Goal: Task Accomplishment & Management: Manage account settings

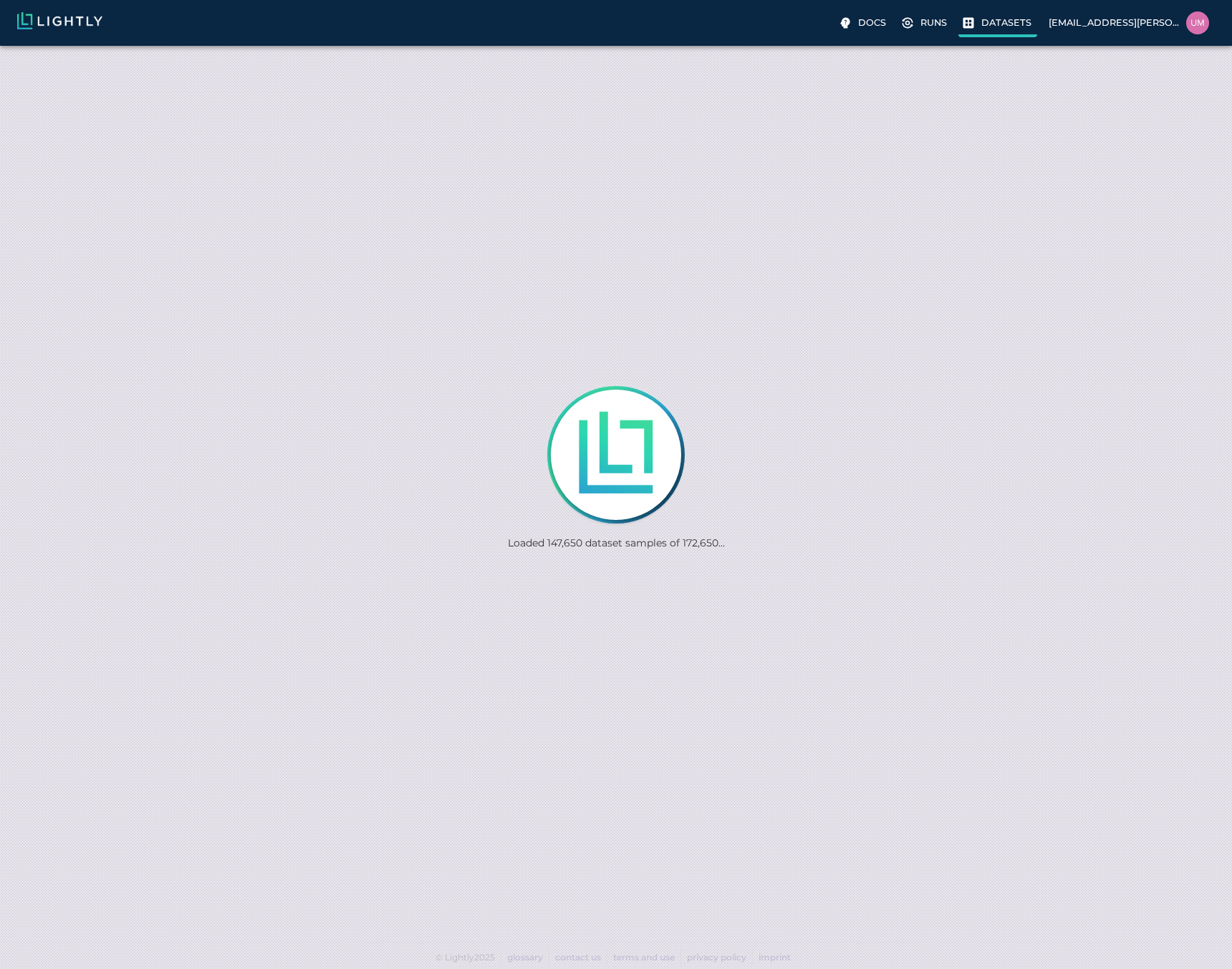
click at [1013, 22] on p "Datasets" at bounding box center [1007, 23] width 50 height 13
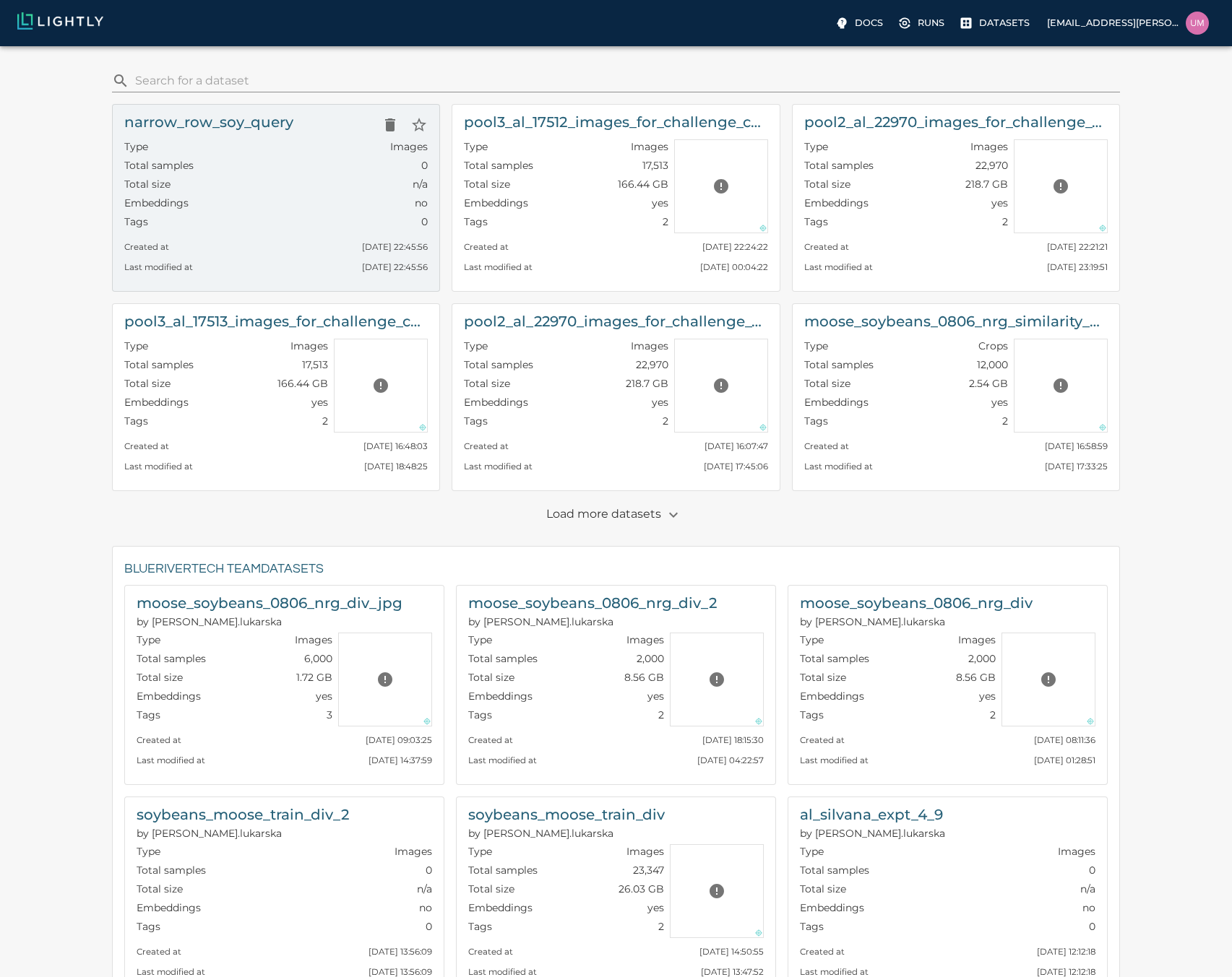
click at [193, 226] on div "Tags 0" at bounding box center [276, 224] width 304 height 19
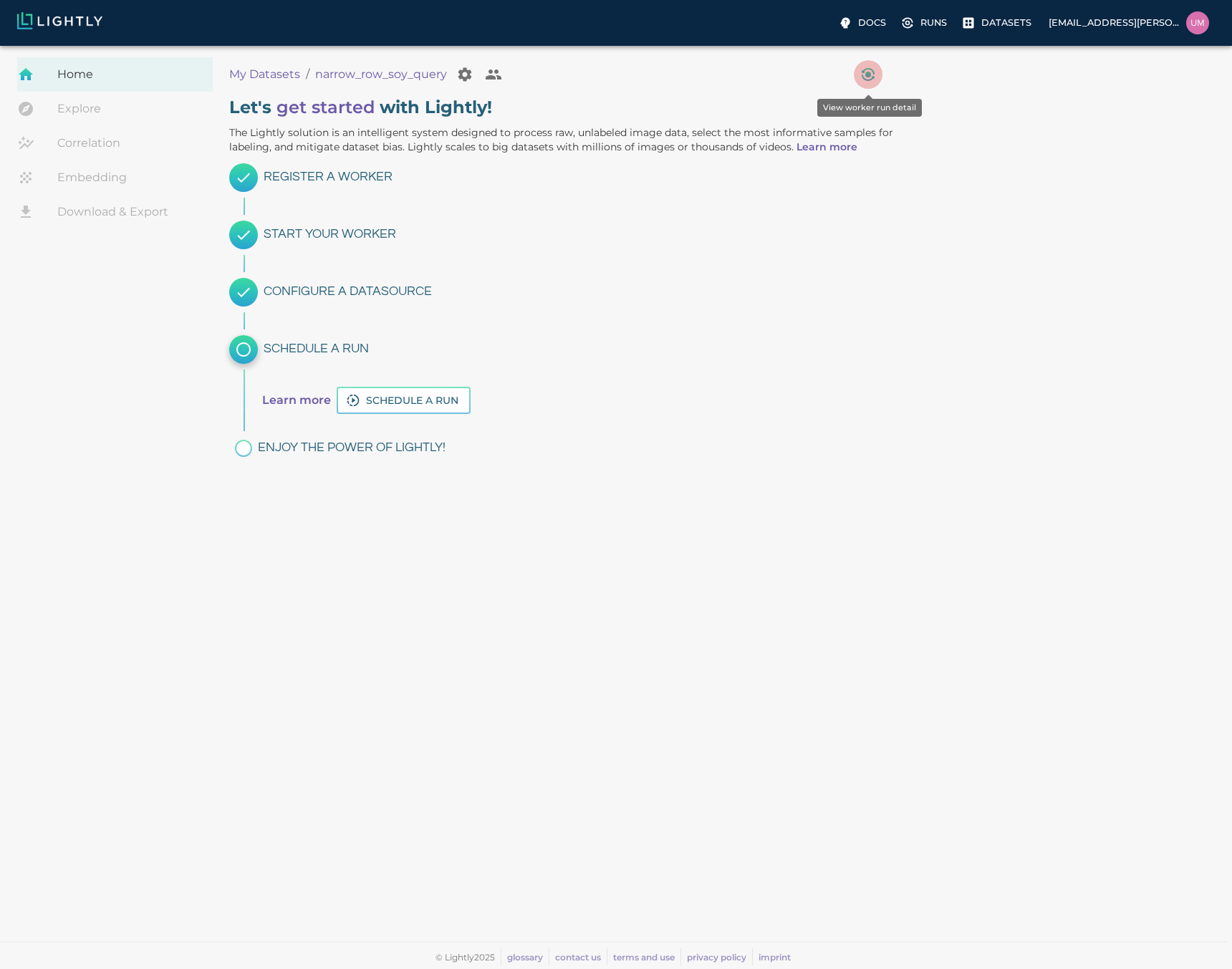
click at [868, 73] on icon "View worker run detail" at bounding box center [868, 74] width 6 height 6
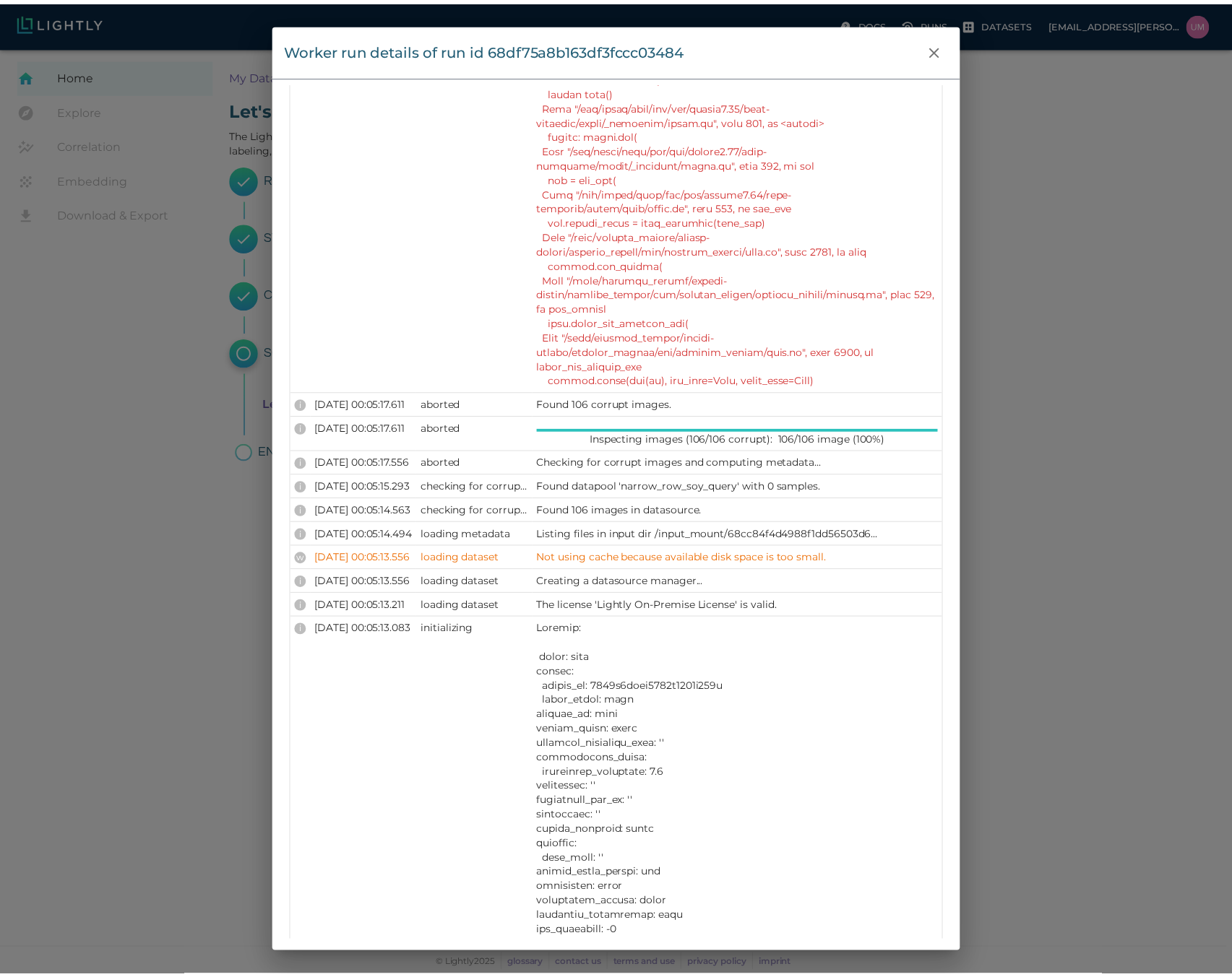
scroll to position [836, 0]
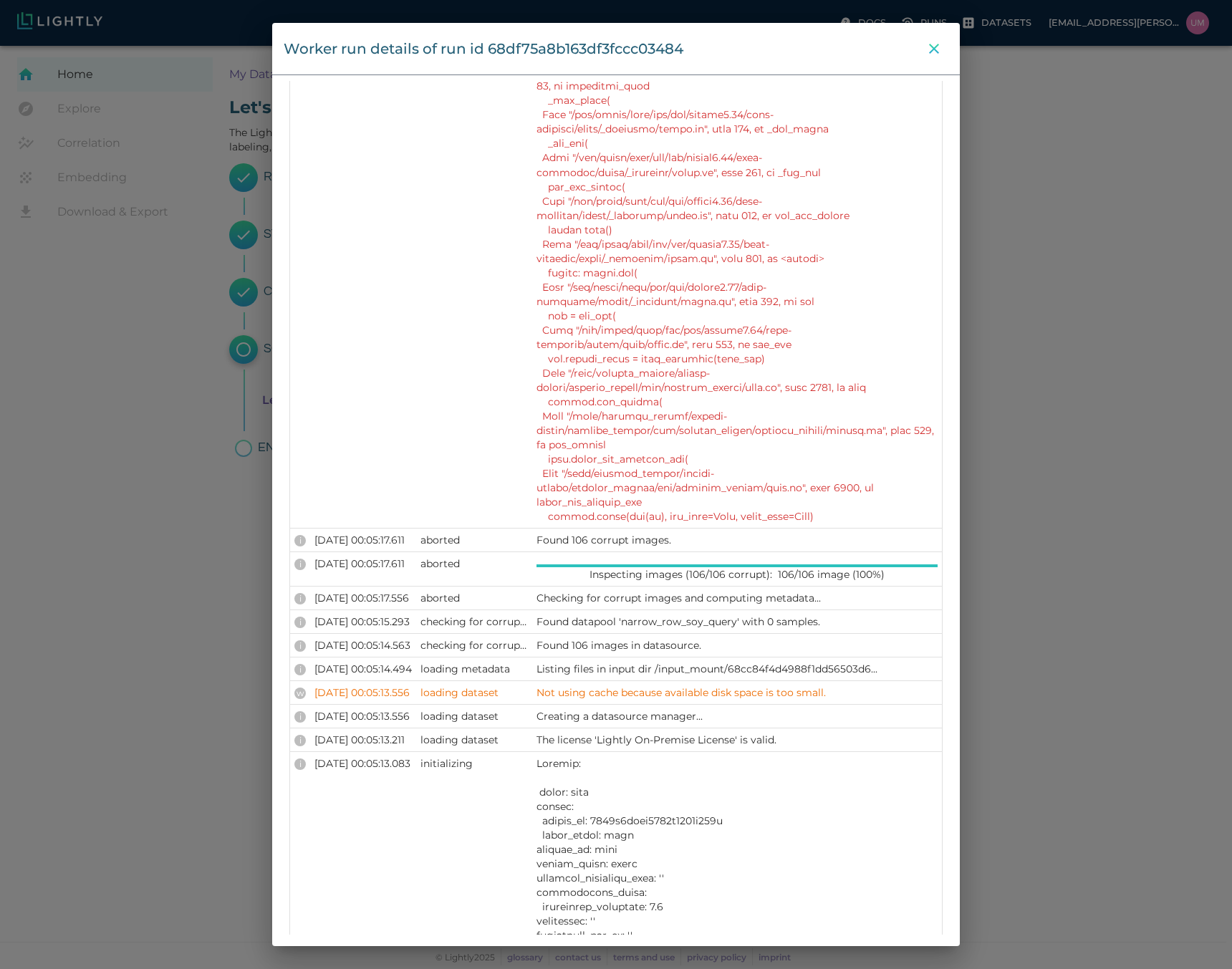
click at [930, 53] on icon "close" at bounding box center [934, 49] width 10 height 10
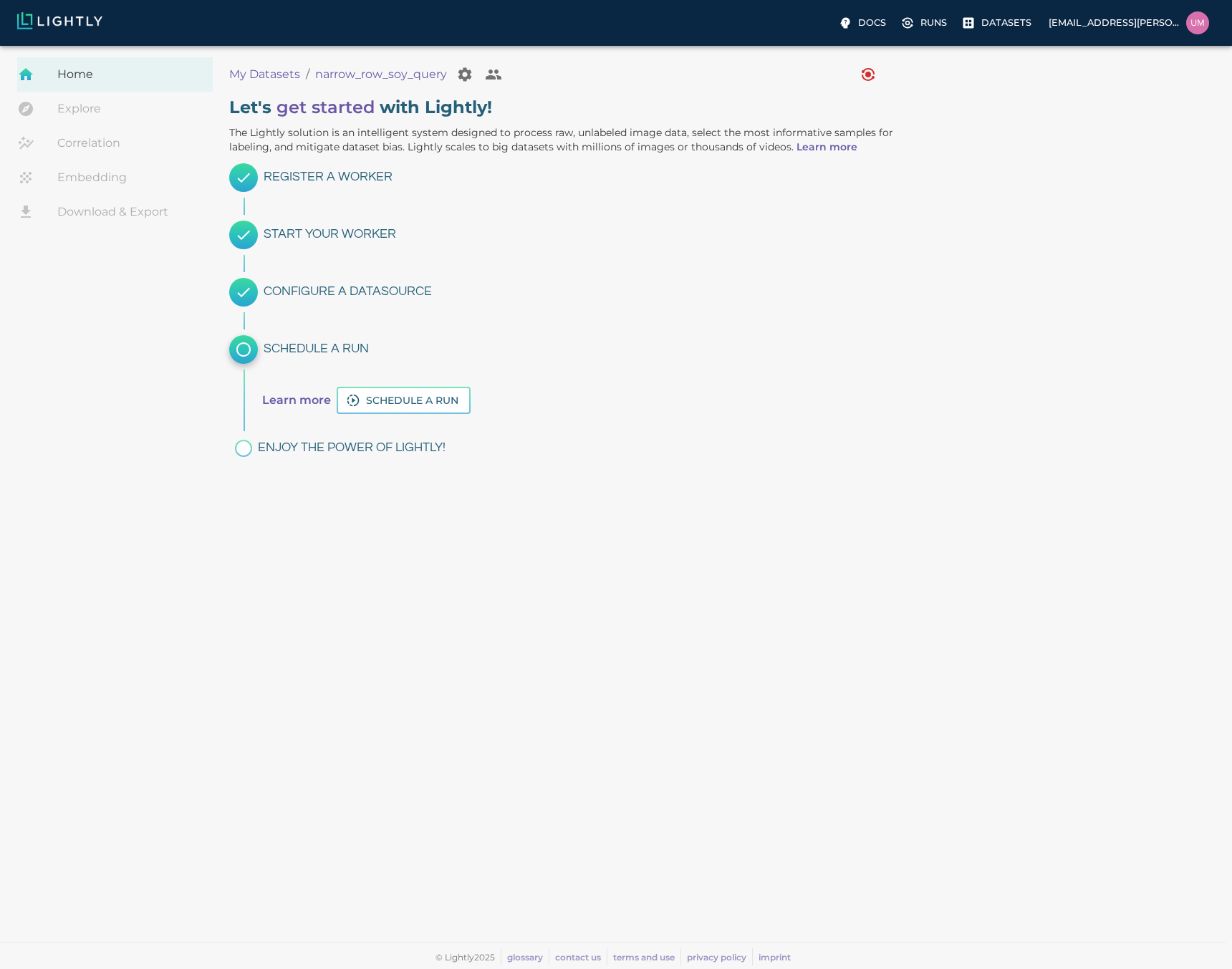
click at [272, 80] on p "My Datasets" at bounding box center [264, 75] width 71 height 17
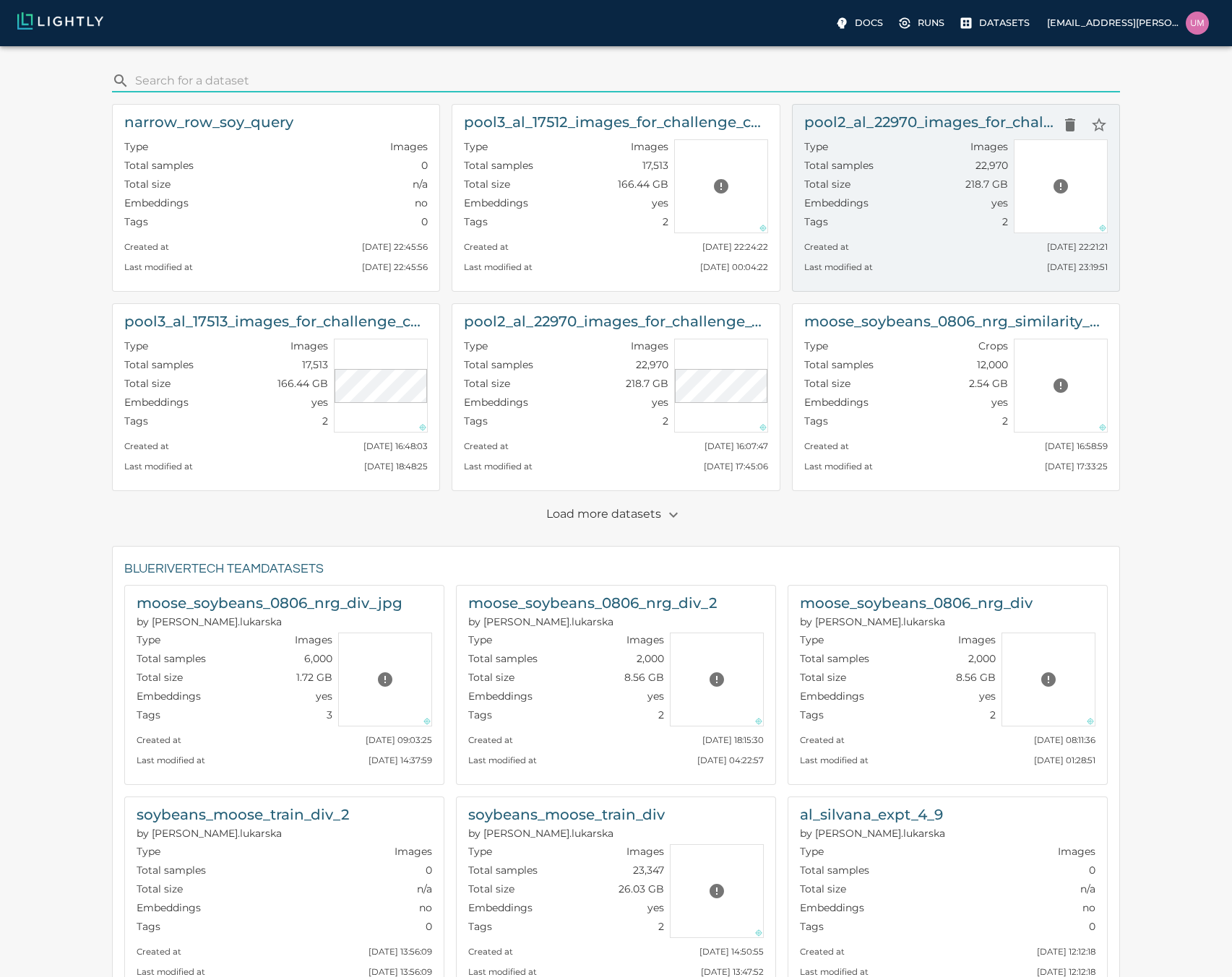
click at [891, 203] on div "Embeddings yes" at bounding box center [905, 205] width 204 height 19
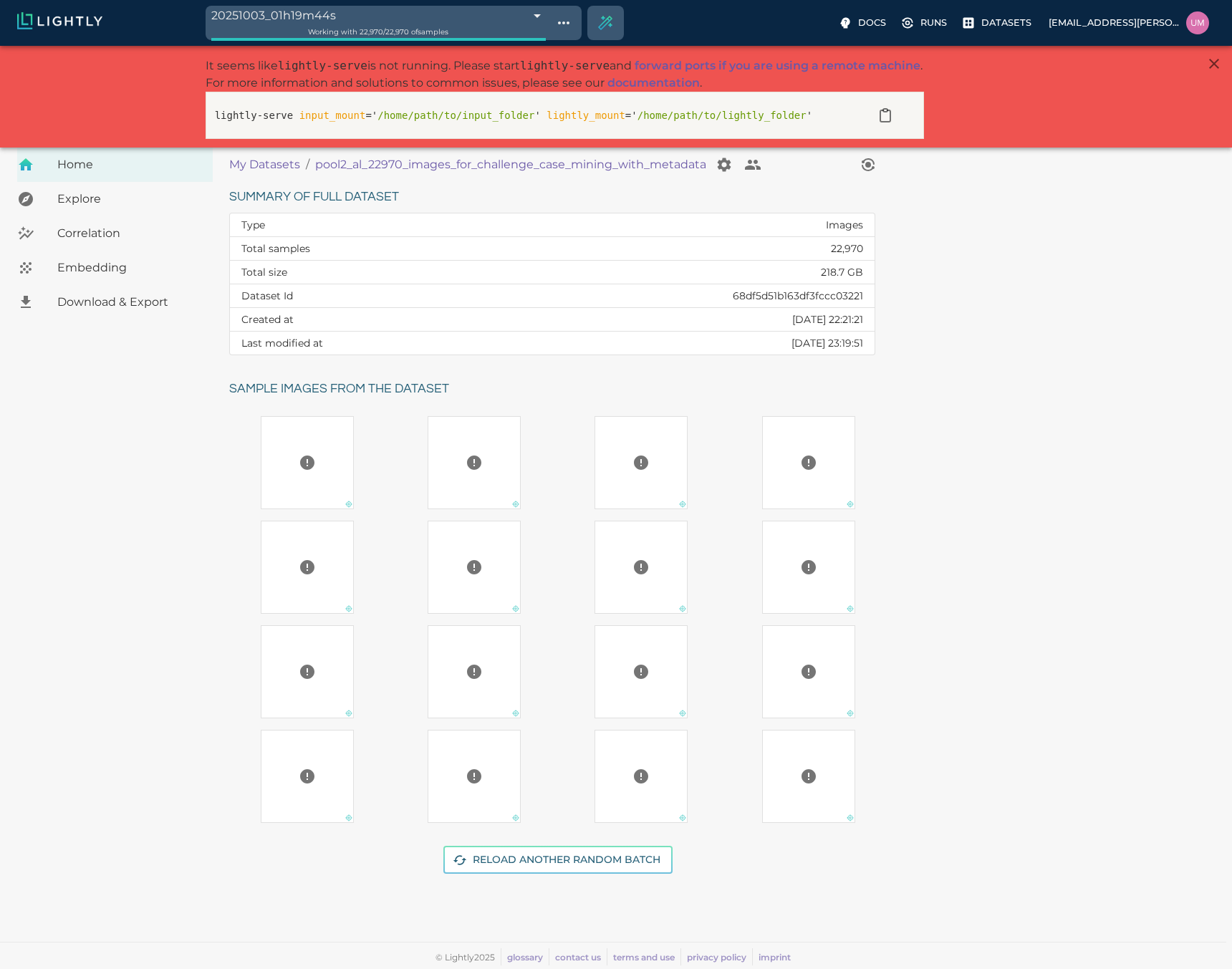
click at [261, 169] on p "My Datasets" at bounding box center [264, 164] width 71 height 17
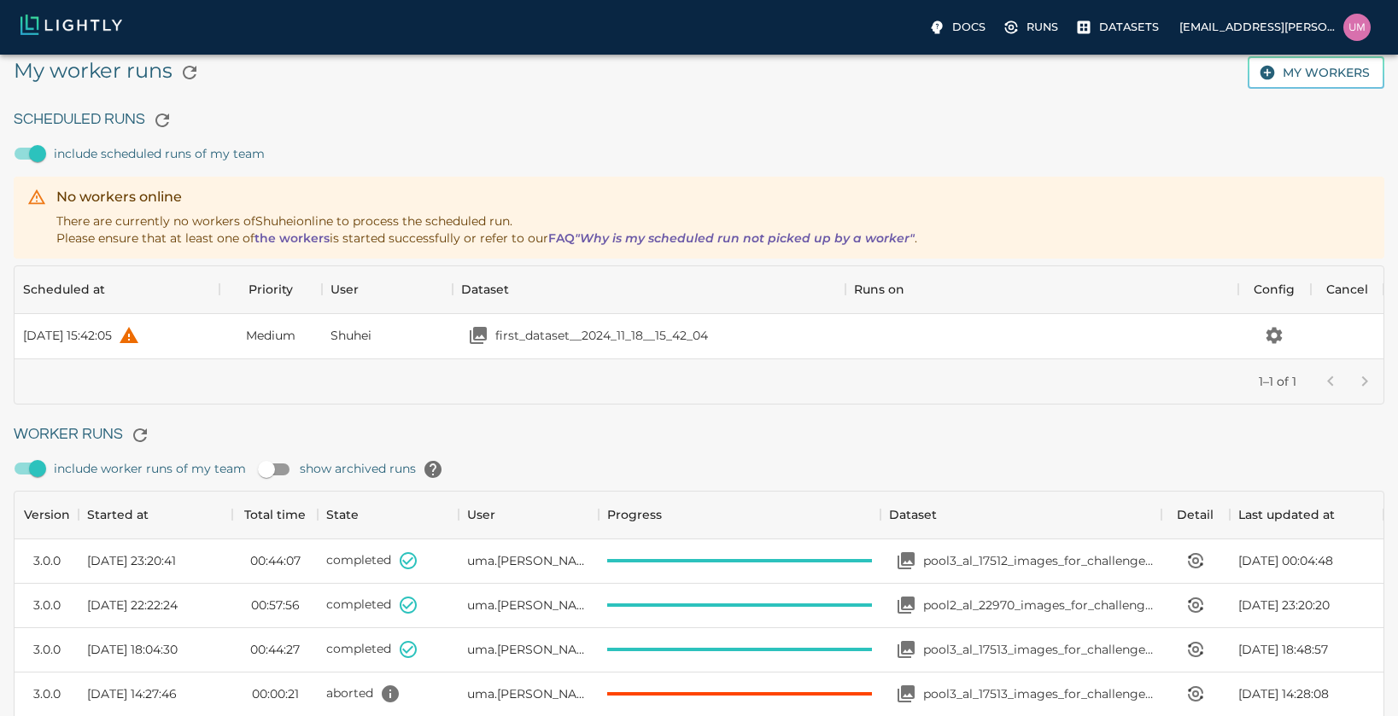
scroll to position [79, 1356]
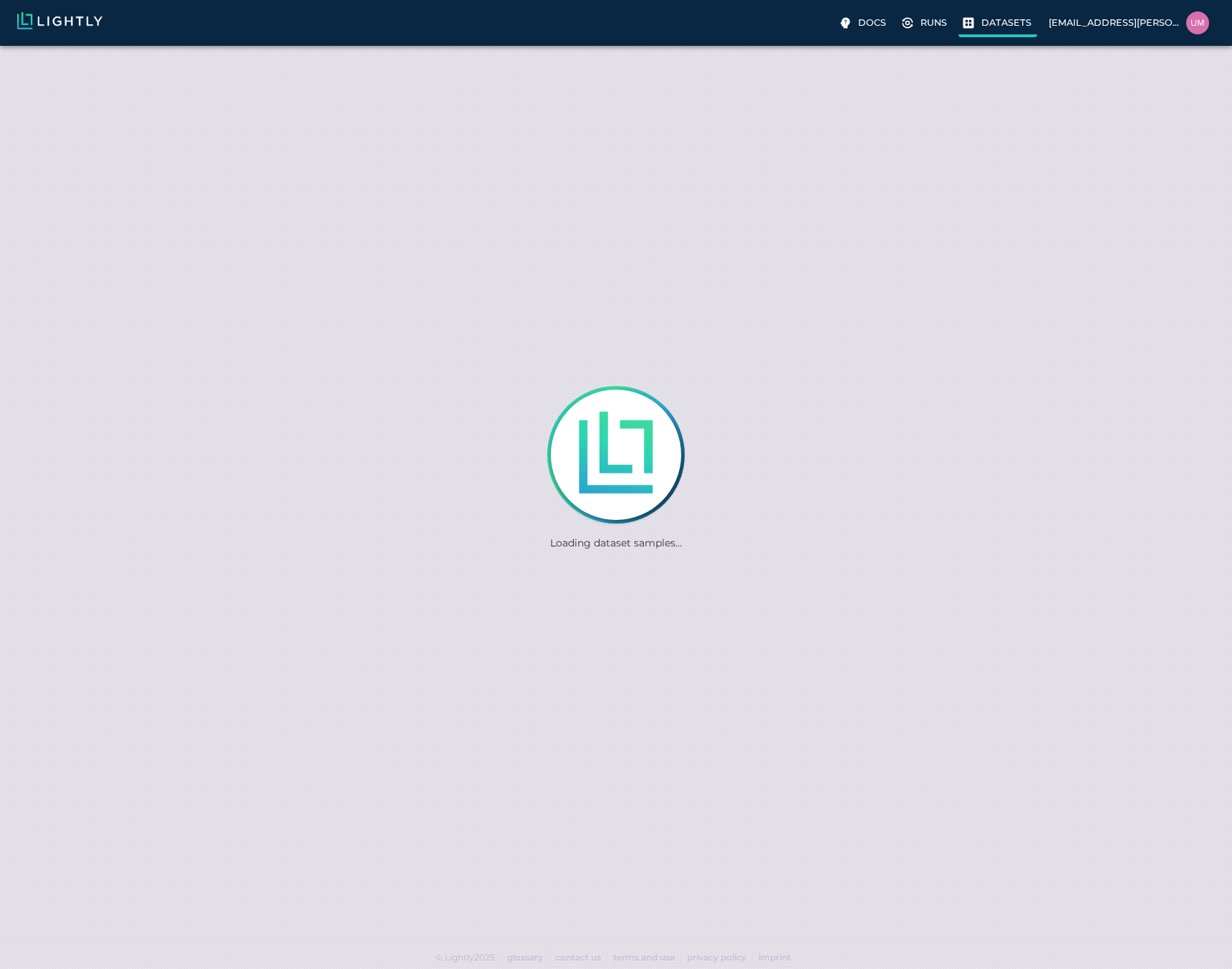
click at [984, 24] on p "Datasets" at bounding box center [1007, 23] width 50 height 13
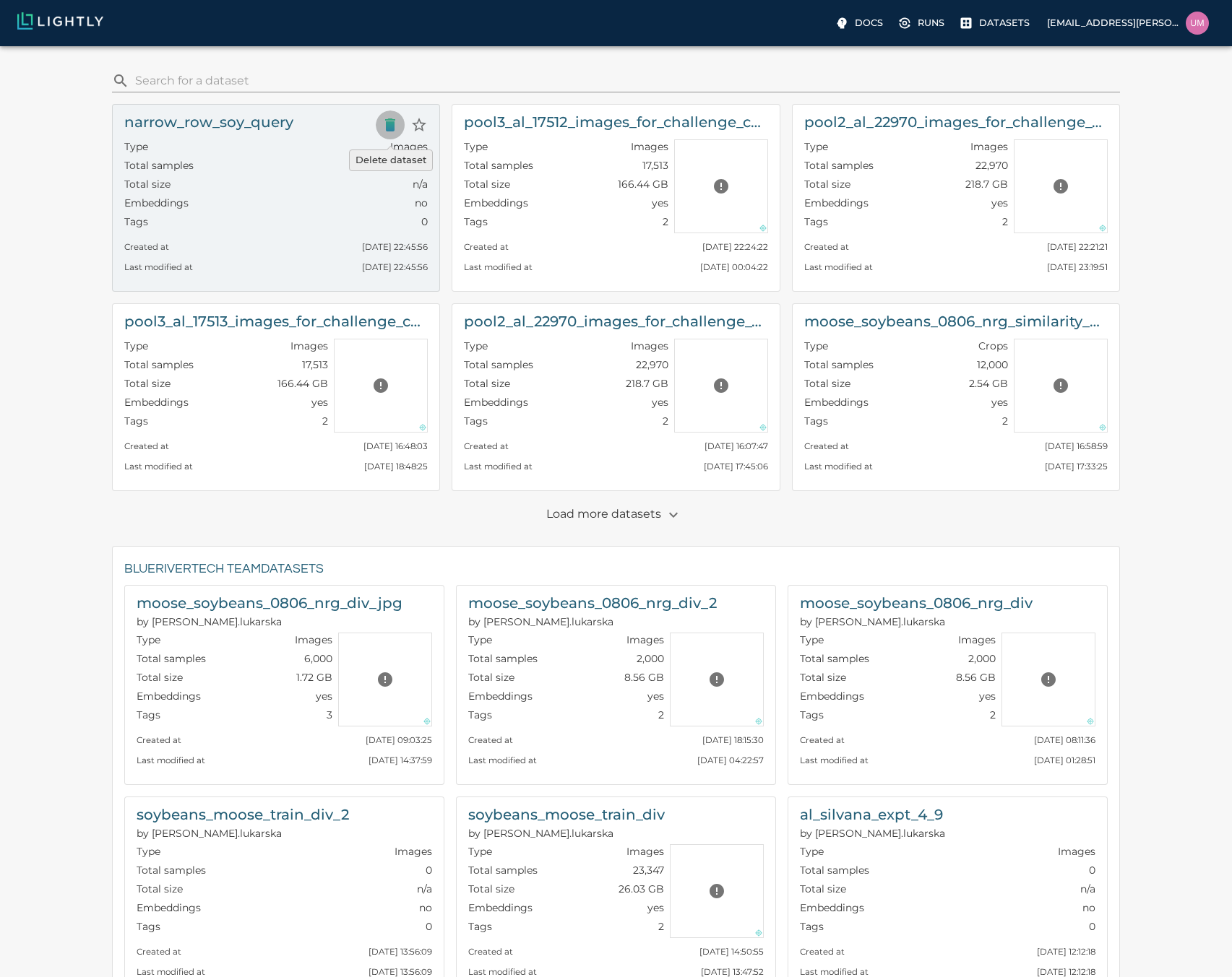
click at [384, 126] on icon "Delete dataset" at bounding box center [390, 124] width 17 height 17
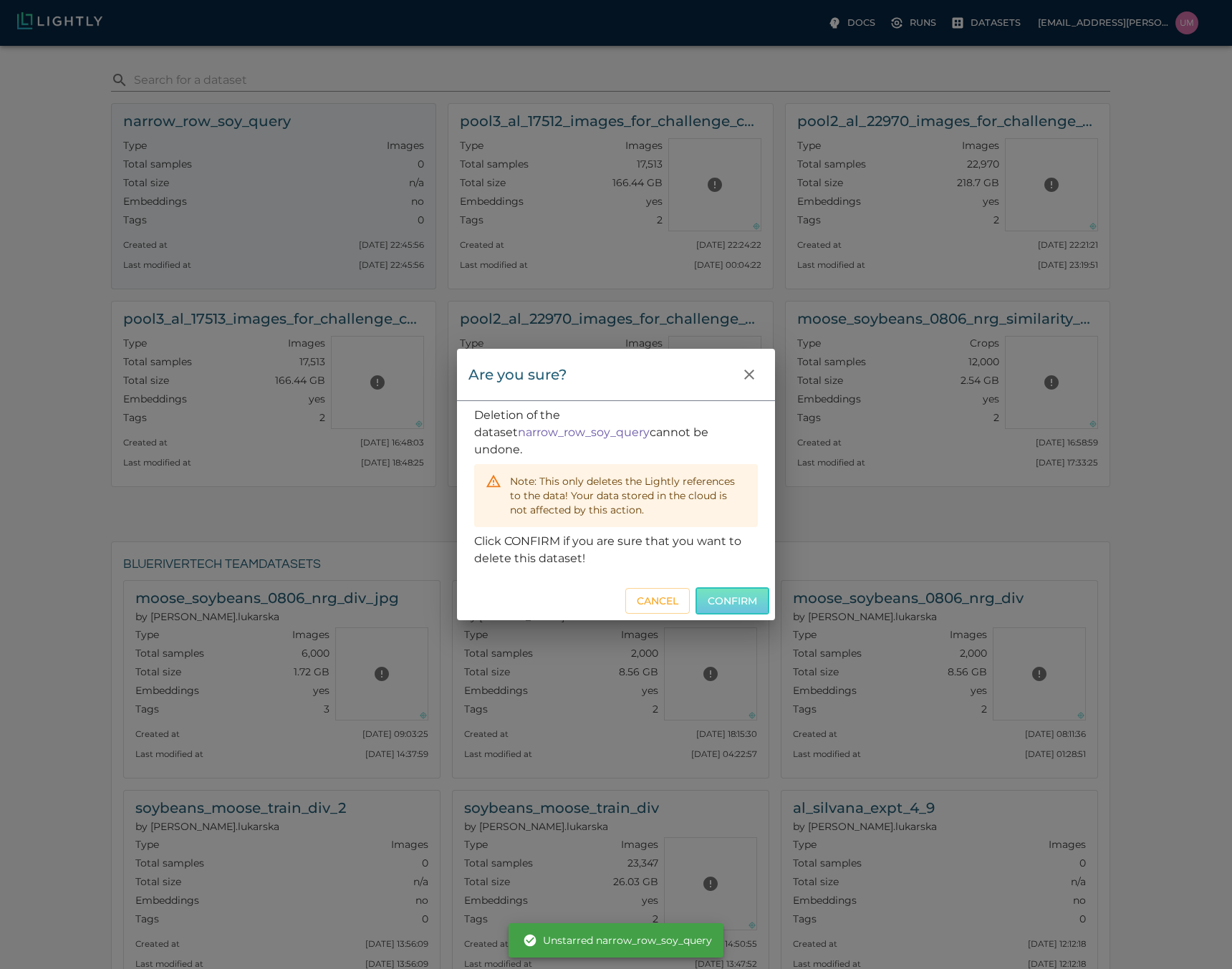
click at [756, 587] on button "Confirm" at bounding box center [733, 601] width 74 height 28
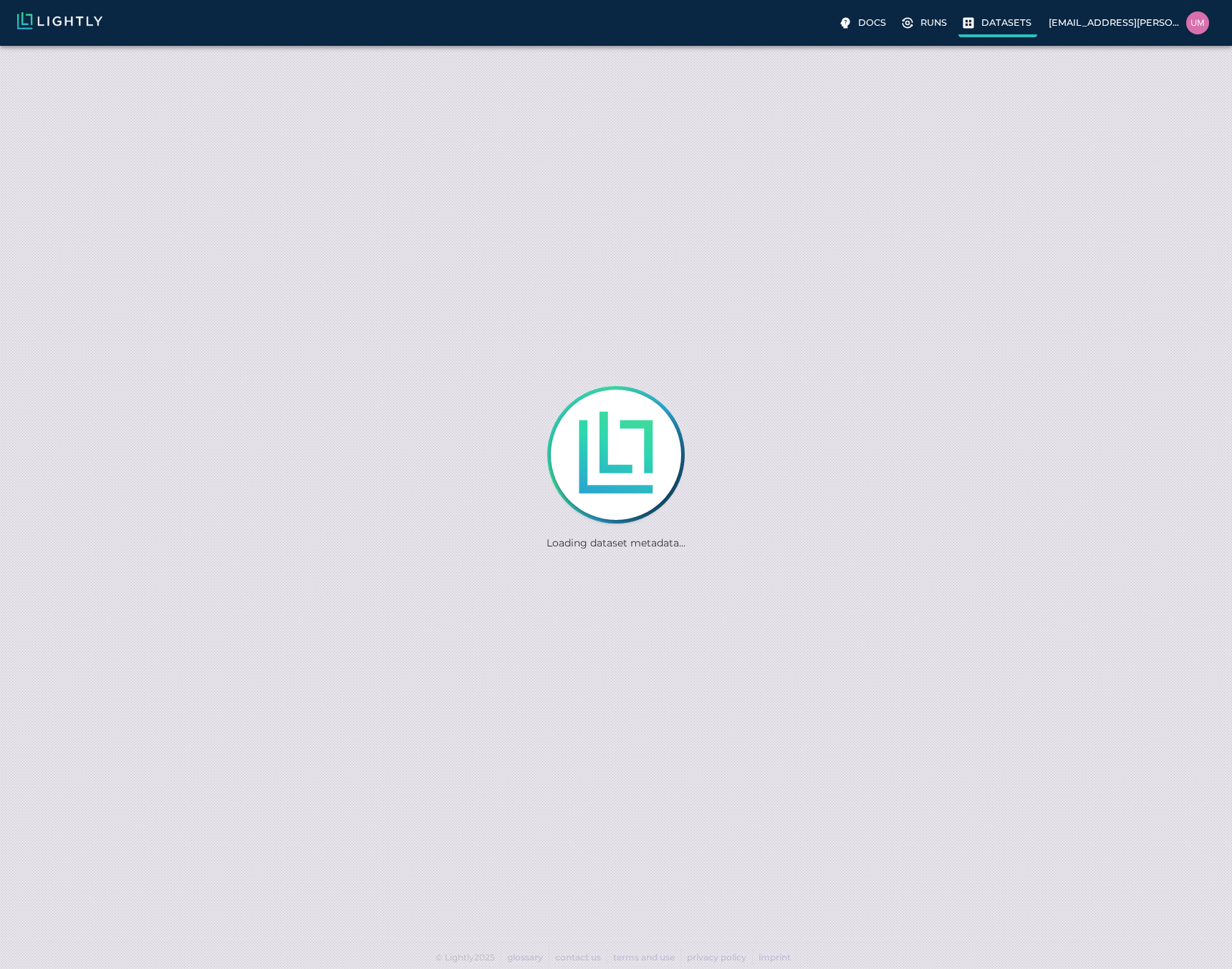
click at [1005, 22] on p "Datasets" at bounding box center [1007, 23] width 50 height 13
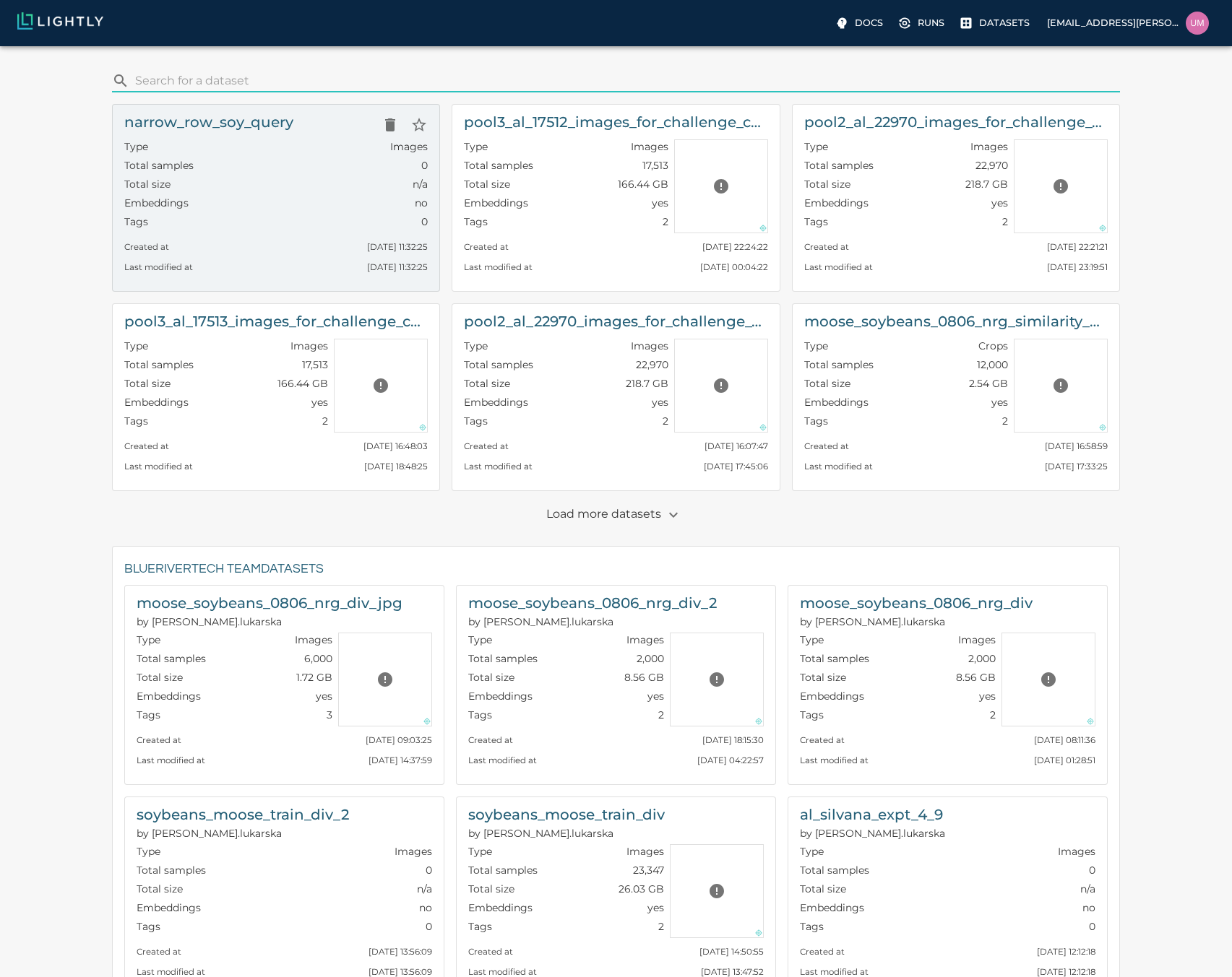
click at [318, 220] on div "Tags 0" at bounding box center [276, 224] width 304 height 19
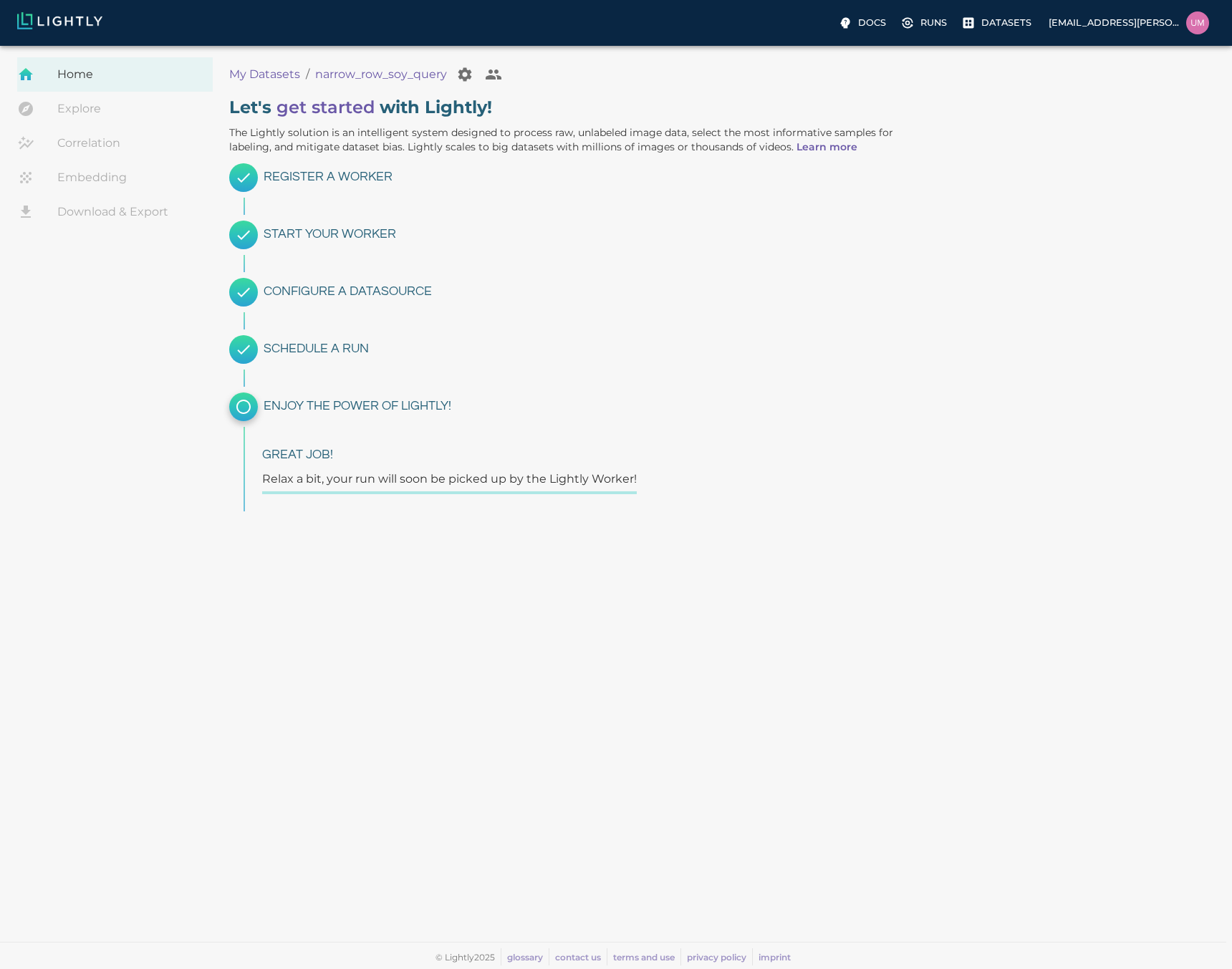
click at [931, 37] on div "Docs Runs Datasets uma.govindarajan@bluerivertech.com" at bounding box center [616, 23] width 1232 height 46
click at [929, 27] on p "Runs" at bounding box center [934, 23] width 27 height 13
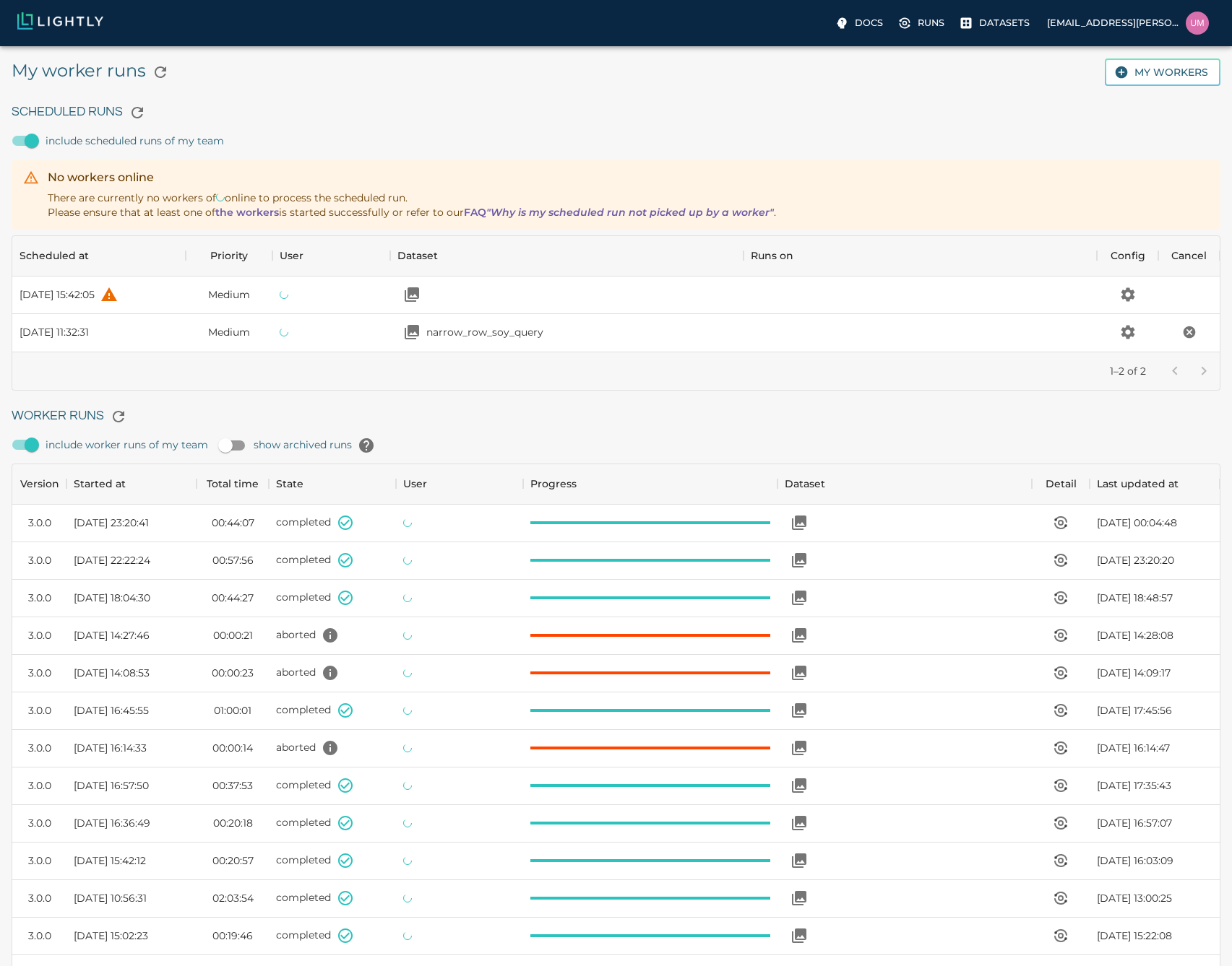
scroll to position [969, 1196]
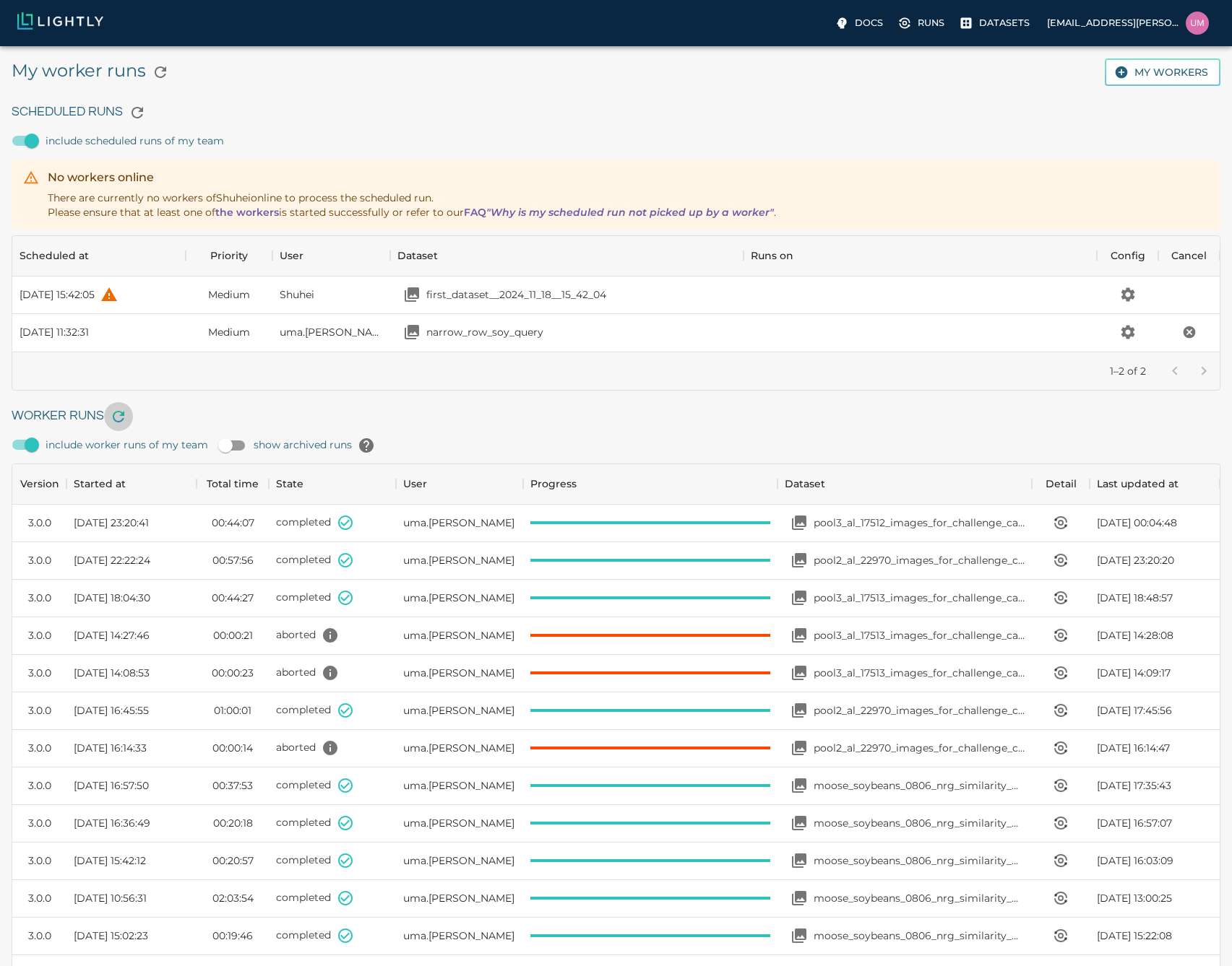
click at [115, 420] on icon "button" at bounding box center [118, 416] width 17 height 17
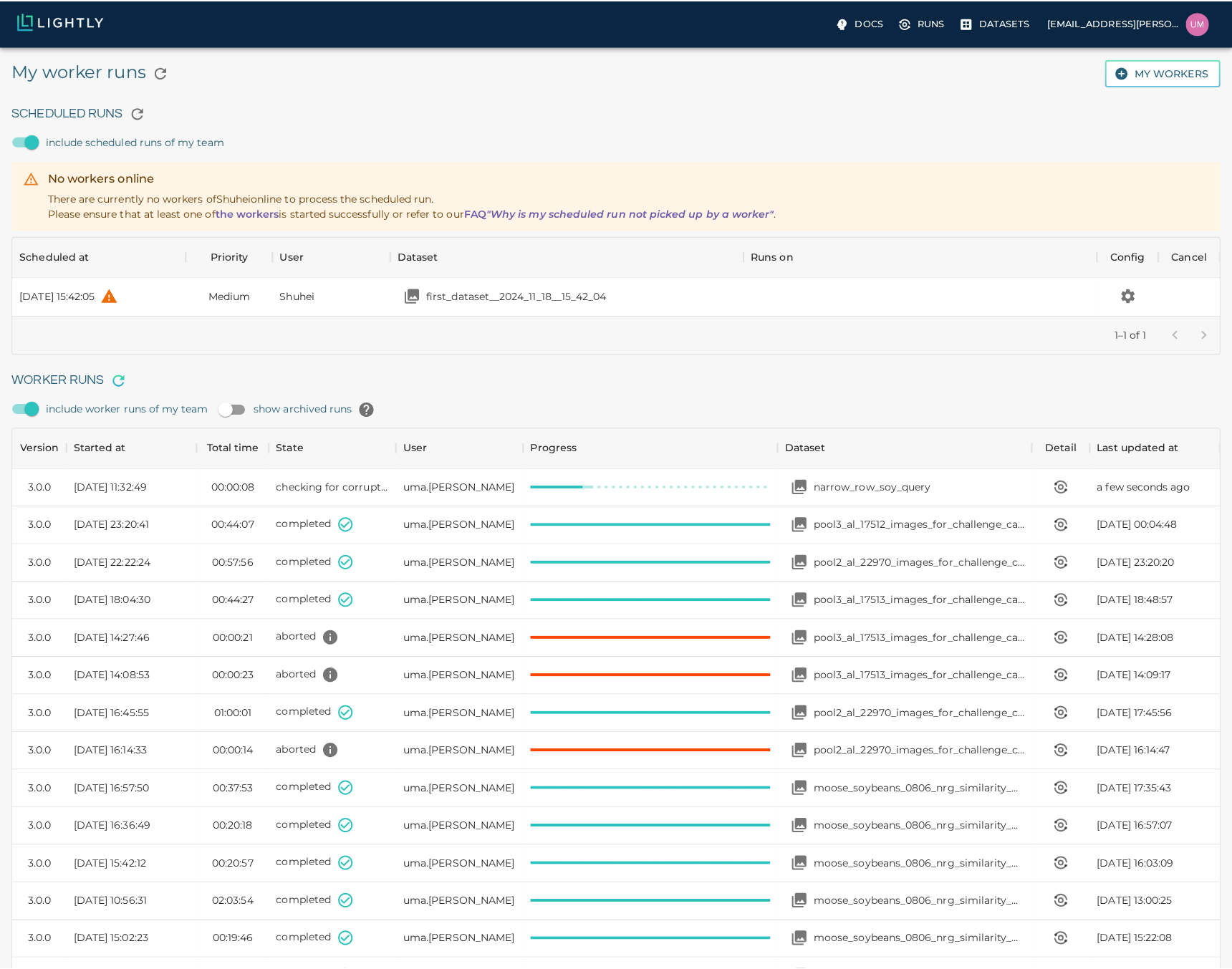
scroll to position [12, 12]
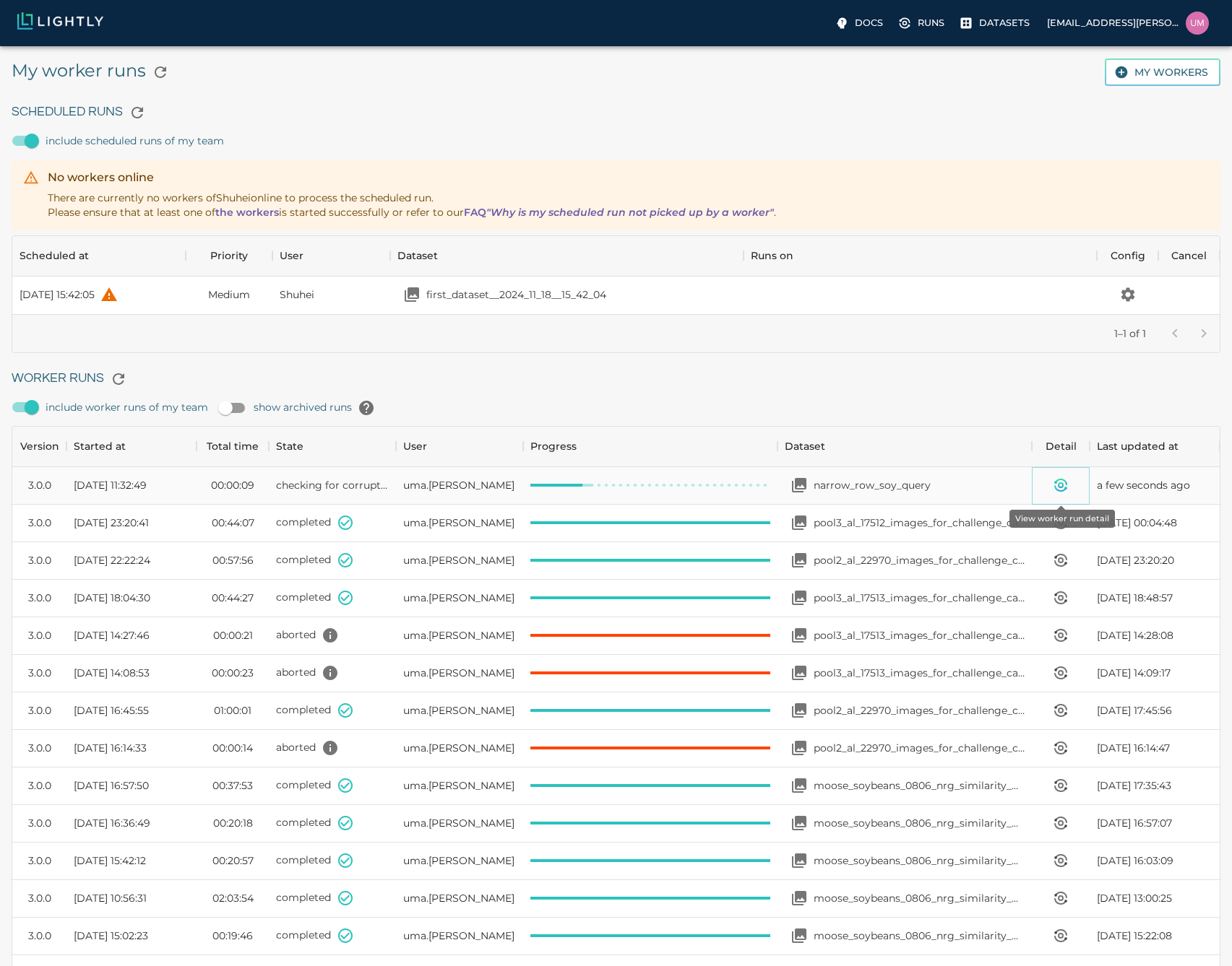
click at [1060, 486] on icon "View worker run detail" at bounding box center [1060, 485] width 4 height 4
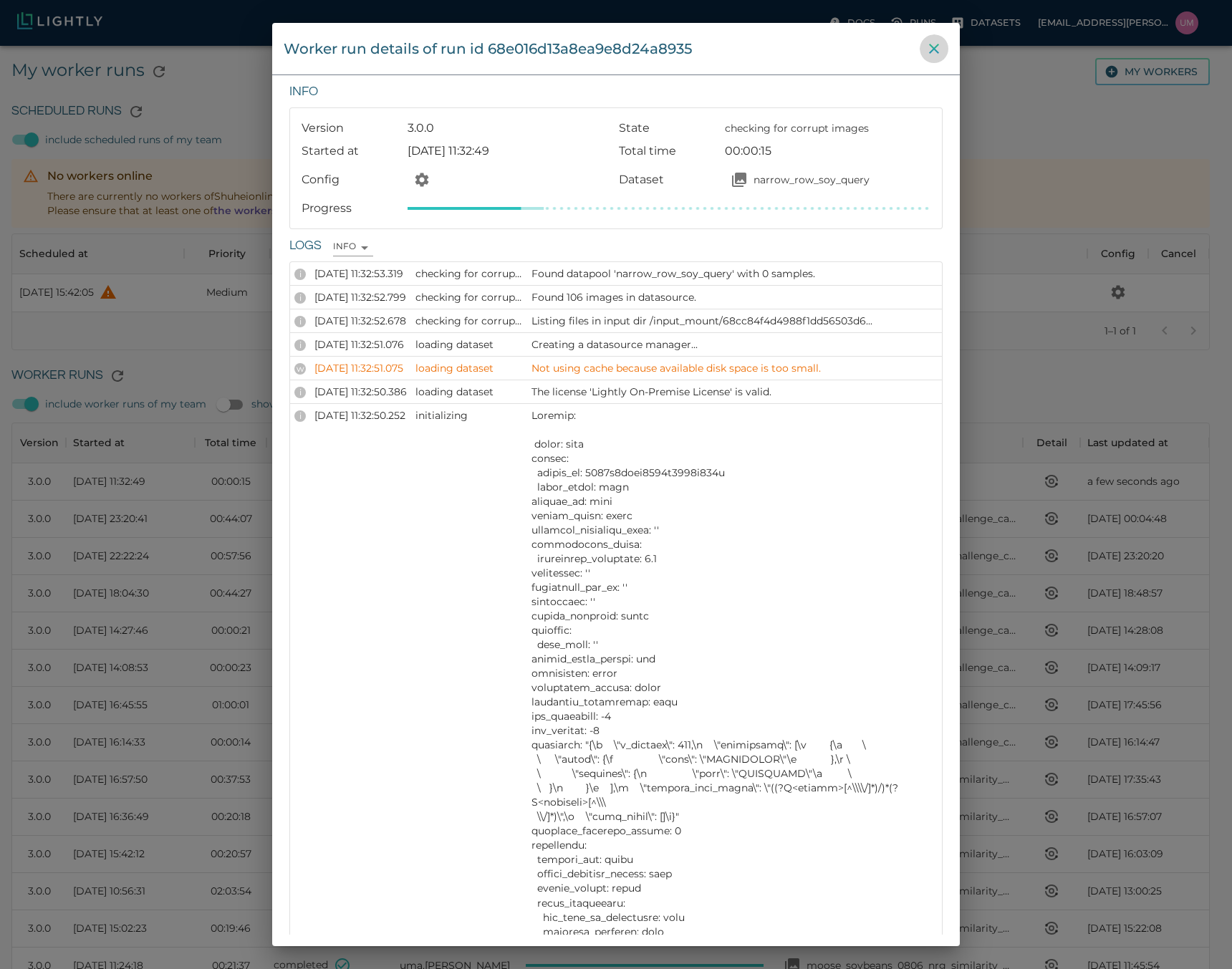
click at [932, 49] on icon "close" at bounding box center [934, 49] width 17 height 17
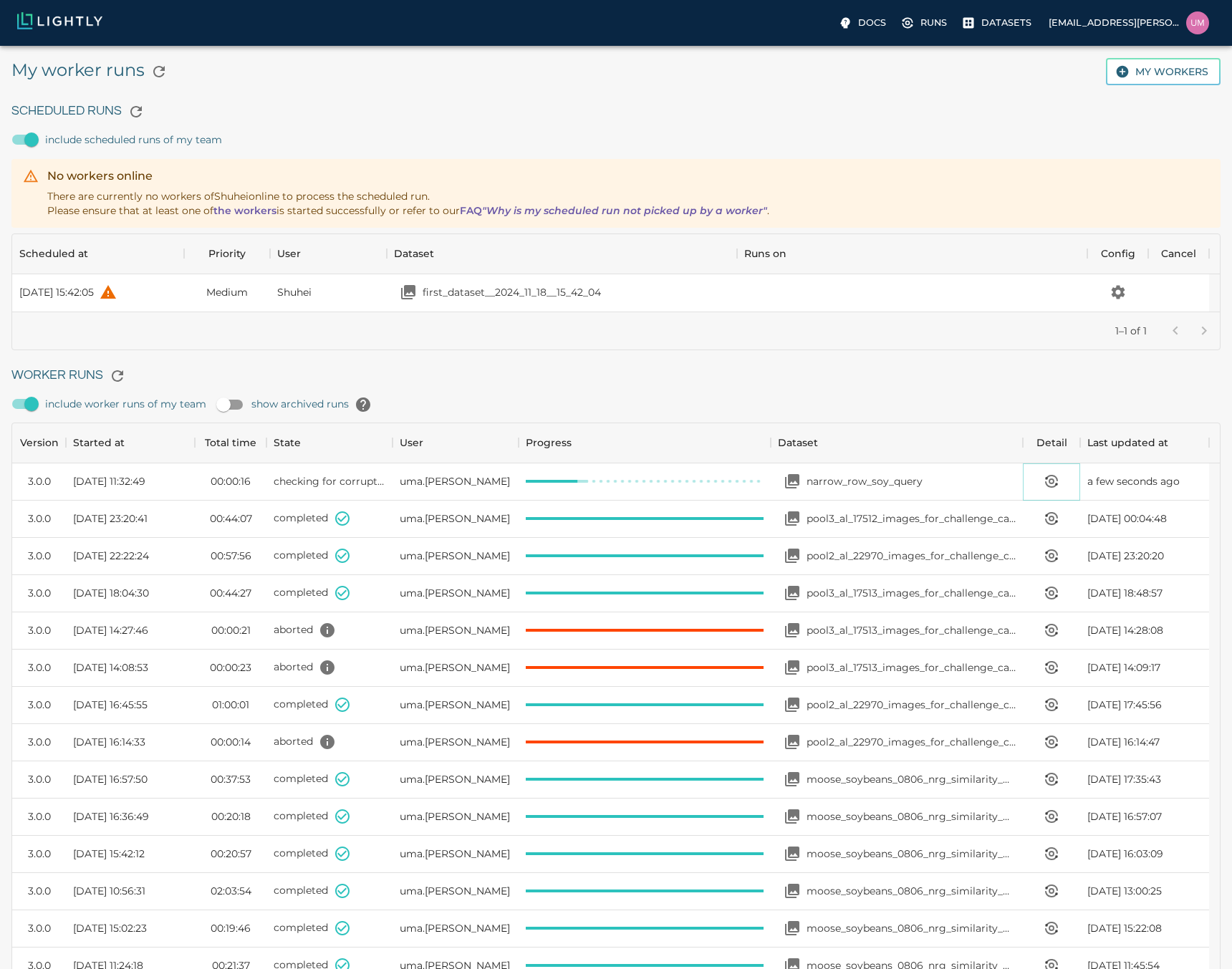
scroll to position [12, 12]
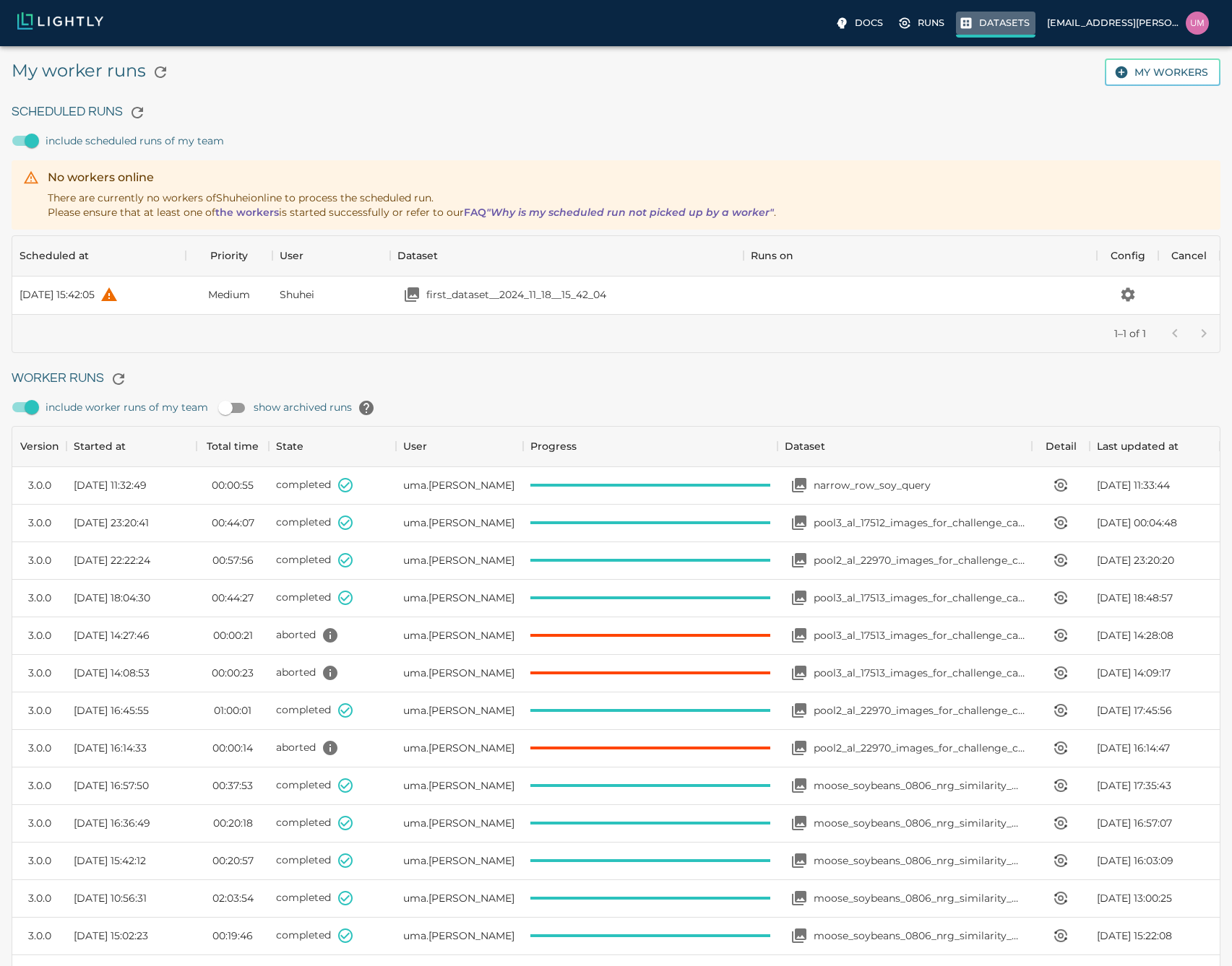
click at [1000, 25] on p "Datasets" at bounding box center [1004, 23] width 51 height 14
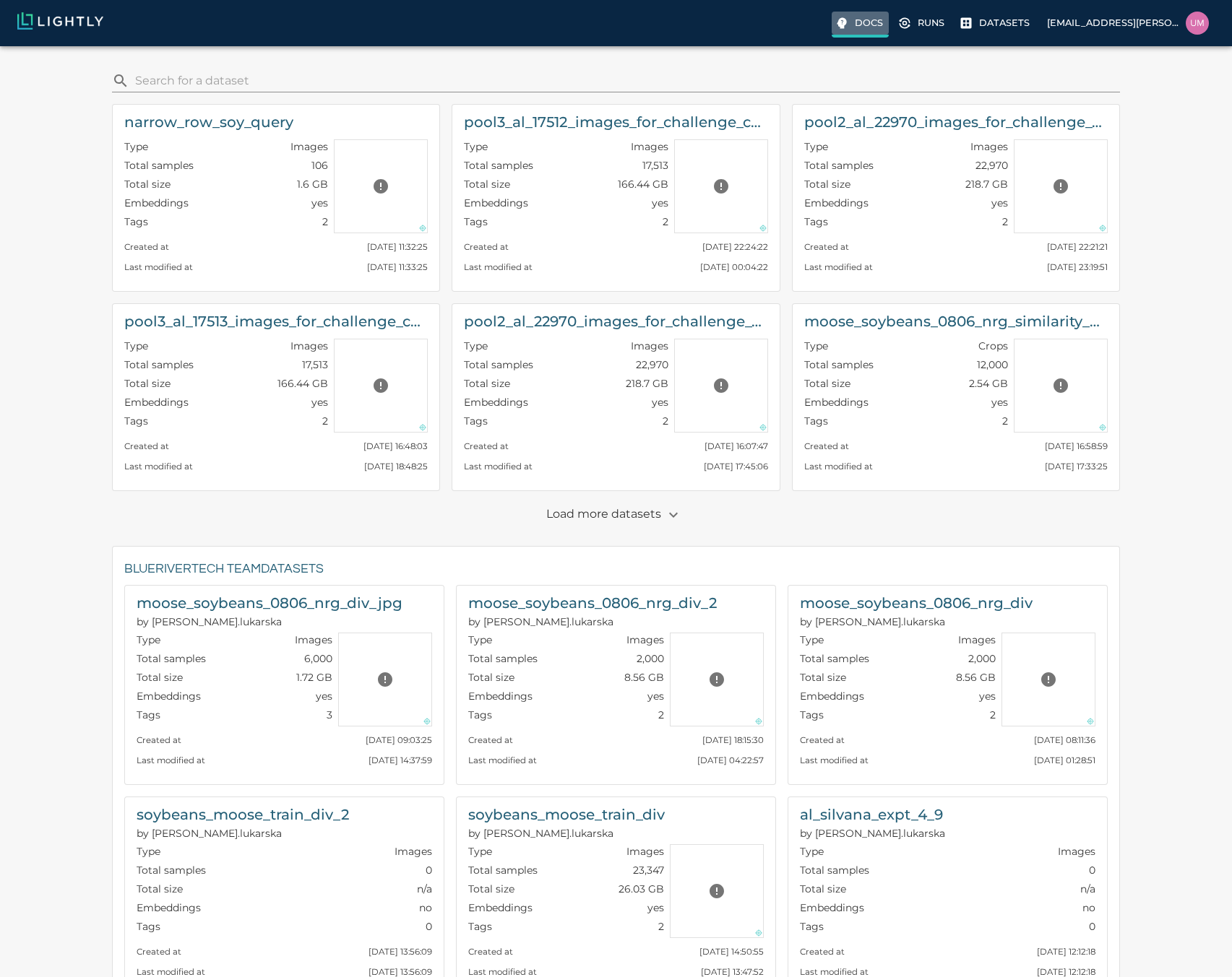
click at [865, 30] on p "Docs" at bounding box center [868, 23] width 28 height 14
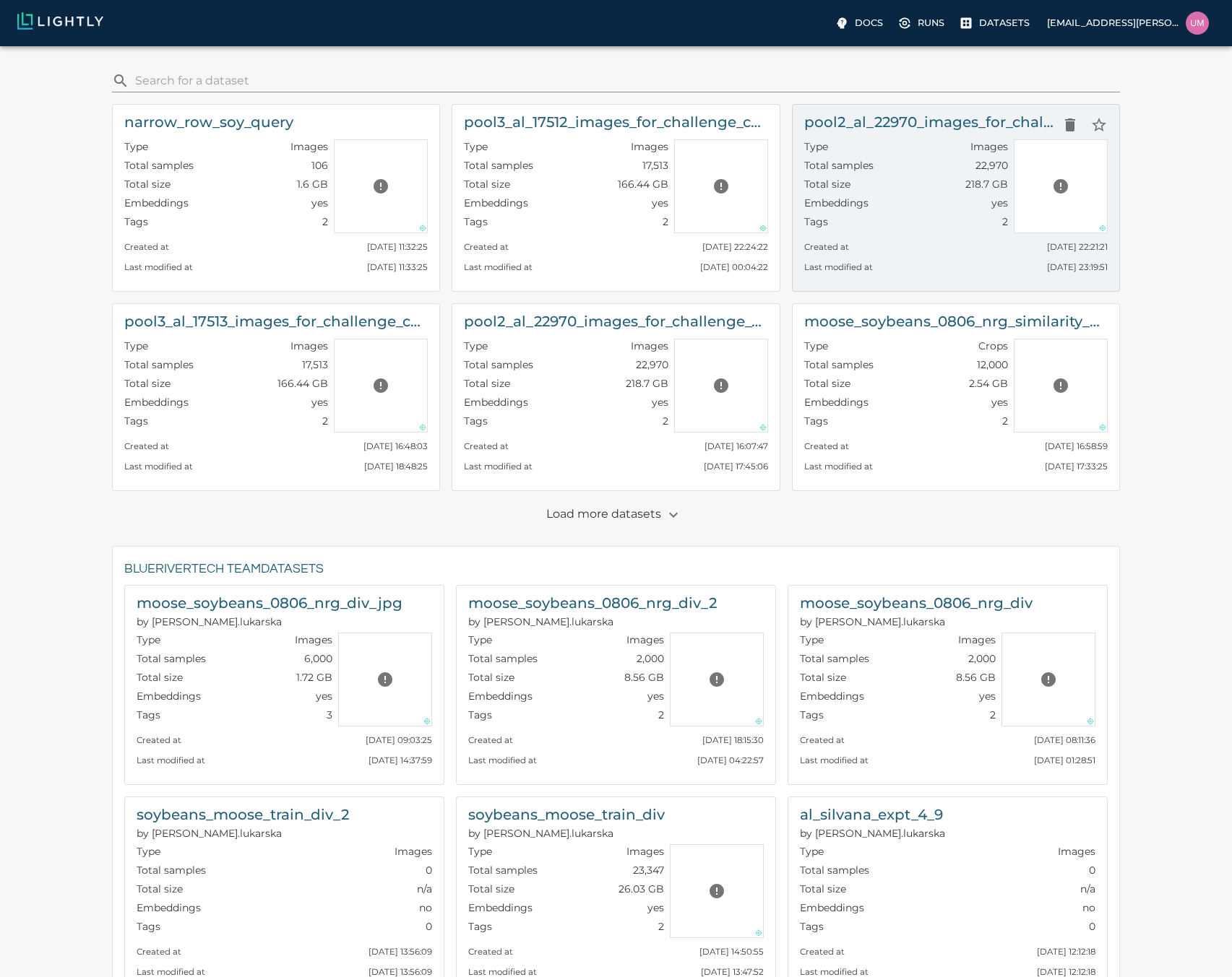
click at [941, 119] on h6 "pool2_al_22970_images_for_challenge_case_mining_with_metadata" at bounding box center [929, 122] width 251 height 23
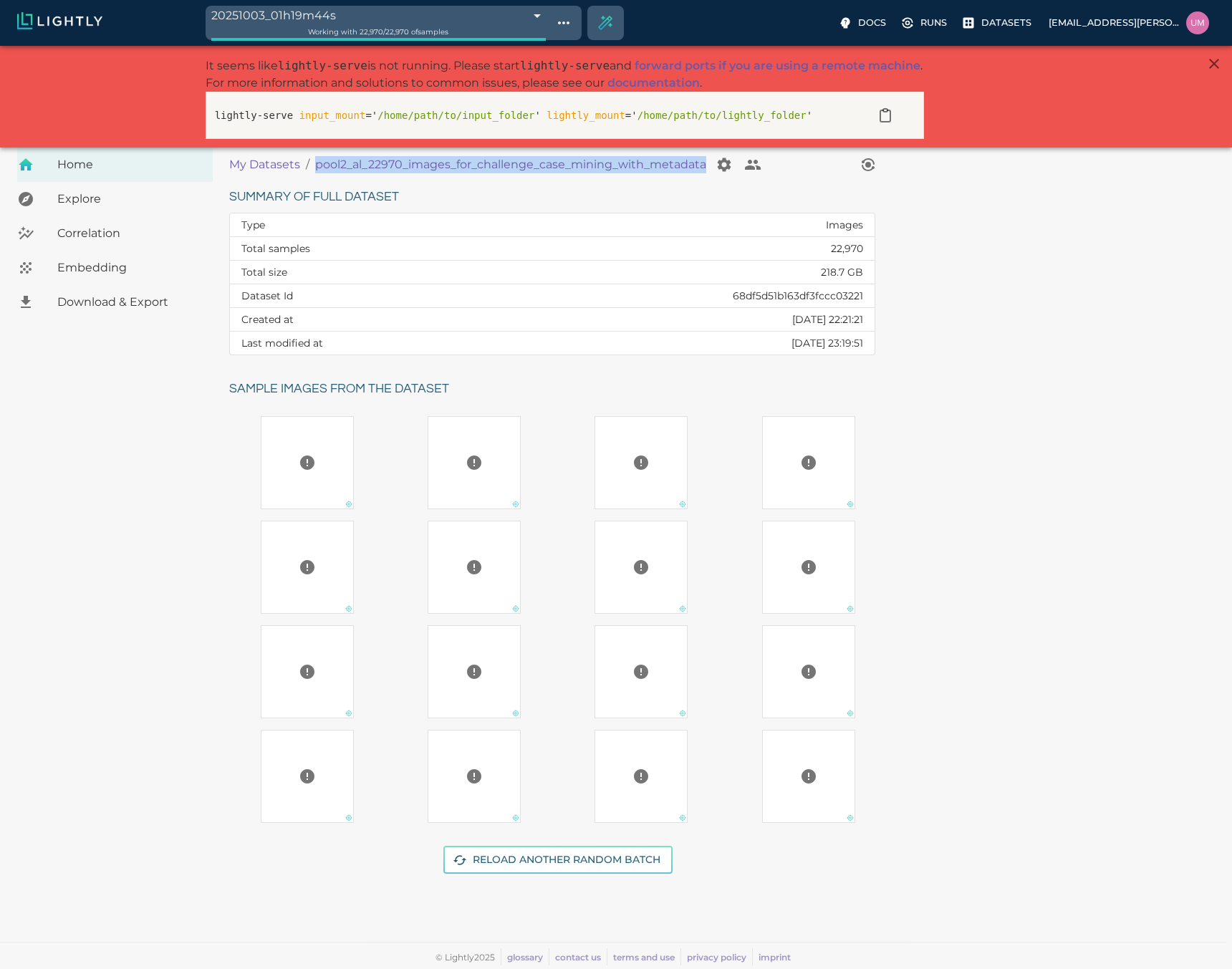
drag, startPoint x: 311, startPoint y: 167, endPoint x: 704, endPoint y: 173, distance: 393.0
click at [704, 173] on ol "My Datasets / pool2_al_22970_images_for_challenge_case_mining_with_metadata" at bounding box center [541, 164] width 624 height 29
copy div "pool2_al_22970_images_for_challenge_case_mining_with_metadata"
click at [278, 164] on p "My Datasets" at bounding box center [264, 164] width 71 height 17
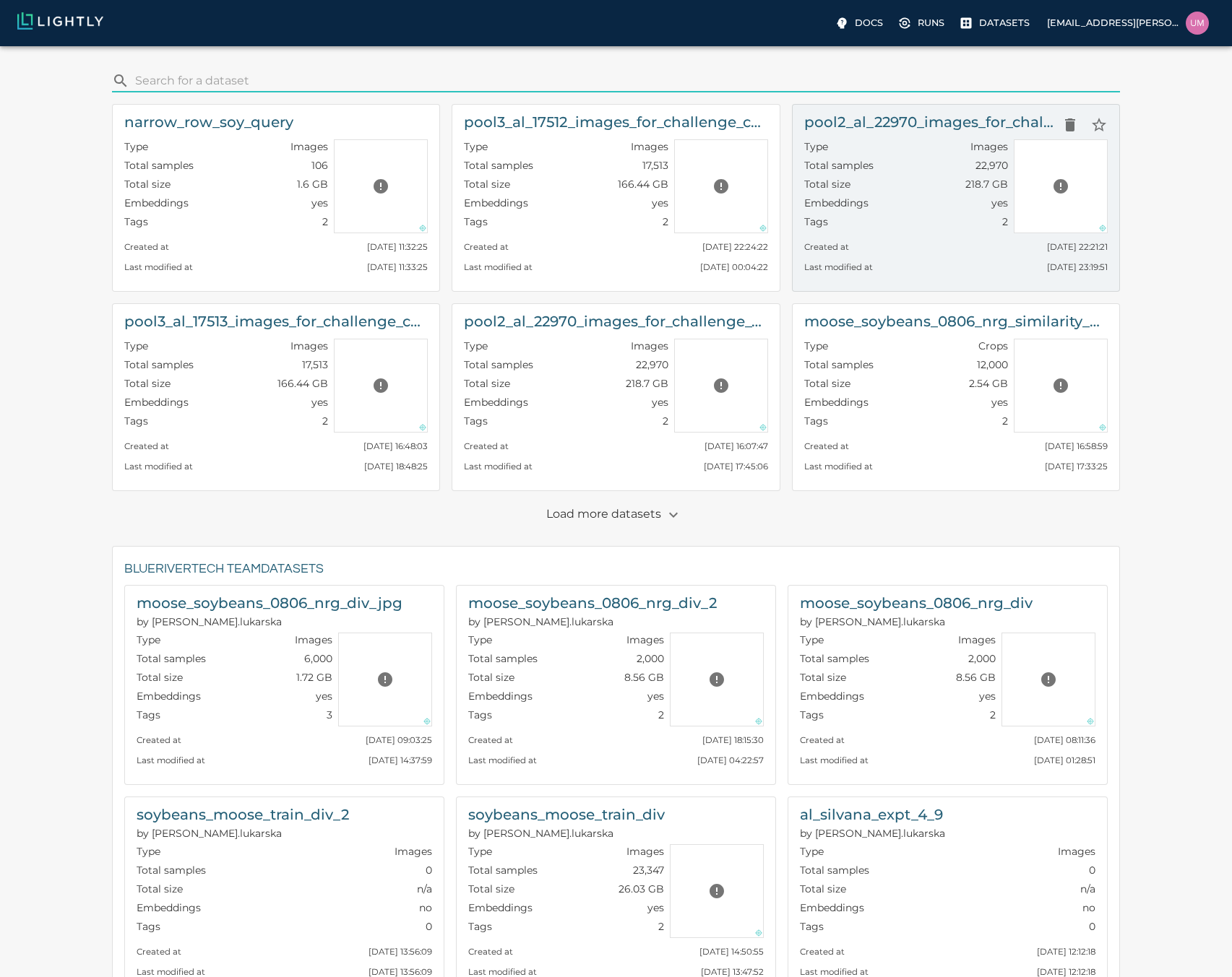
click at [932, 153] on div "Type Images" at bounding box center [905, 149] width 204 height 19
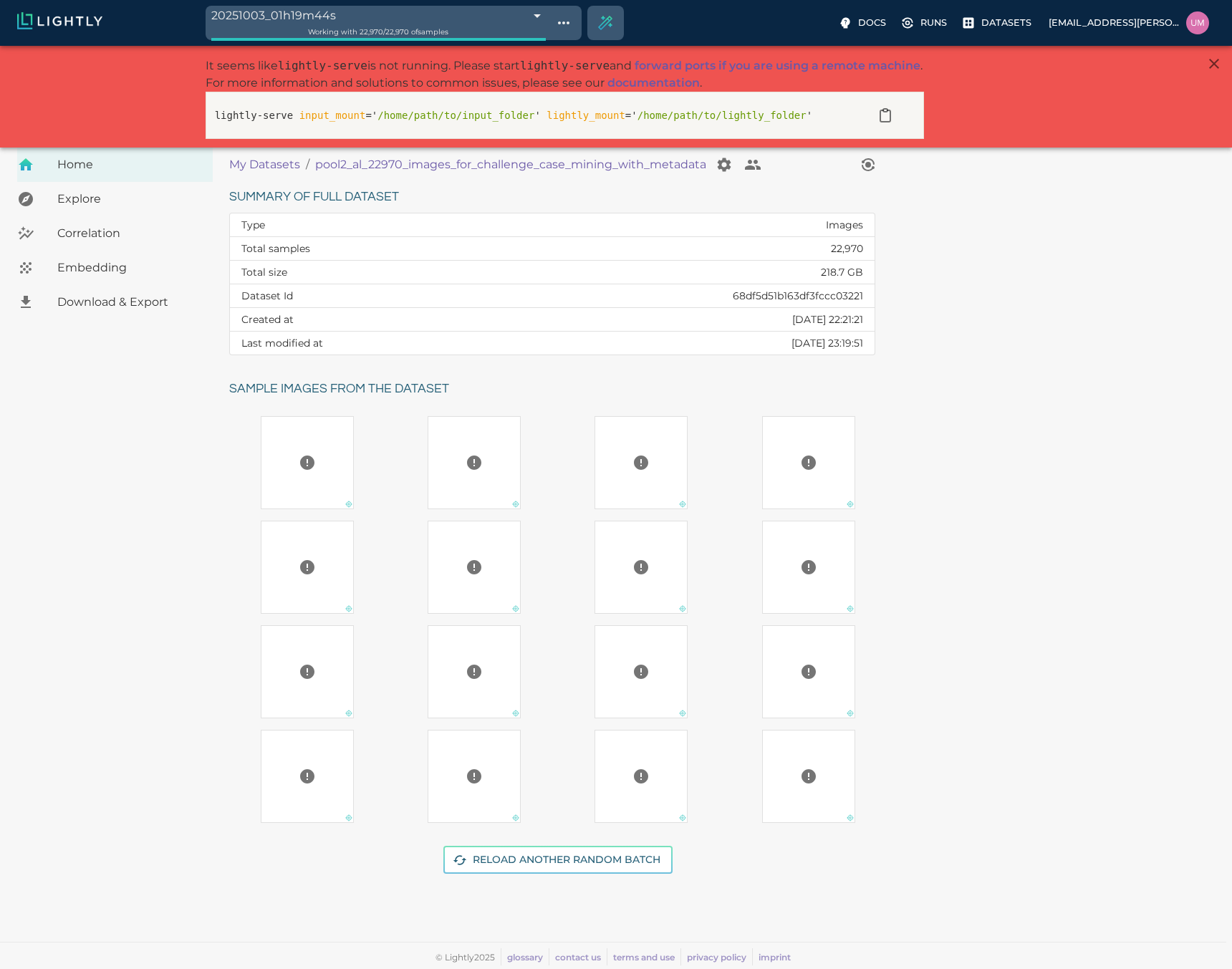
click at [279, 168] on p "My Datasets" at bounding box center [264, 164] width 71 height 17
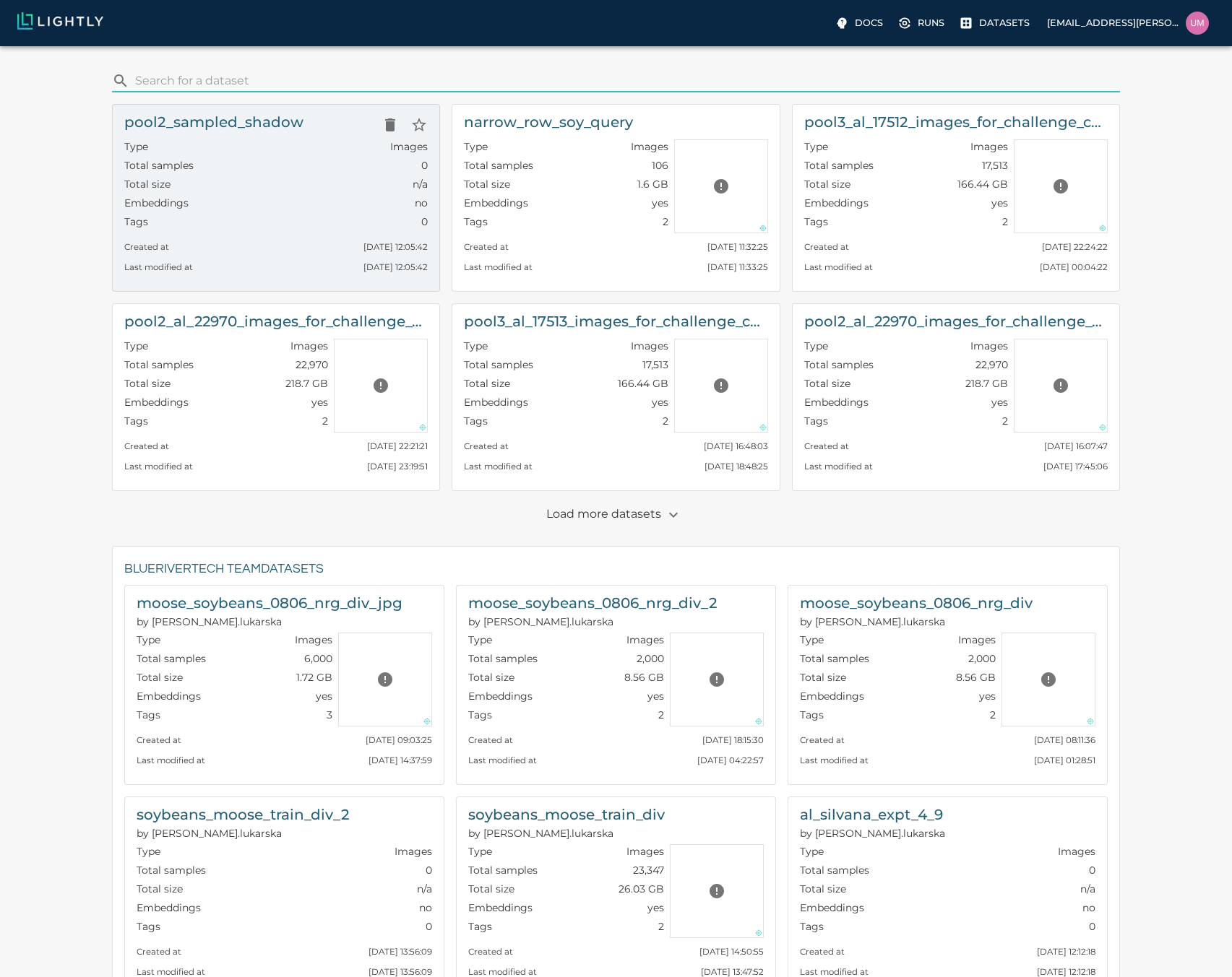
click at [259, 215] on div "Tags 0" at bounding box center [276, 224] width 304 height 19
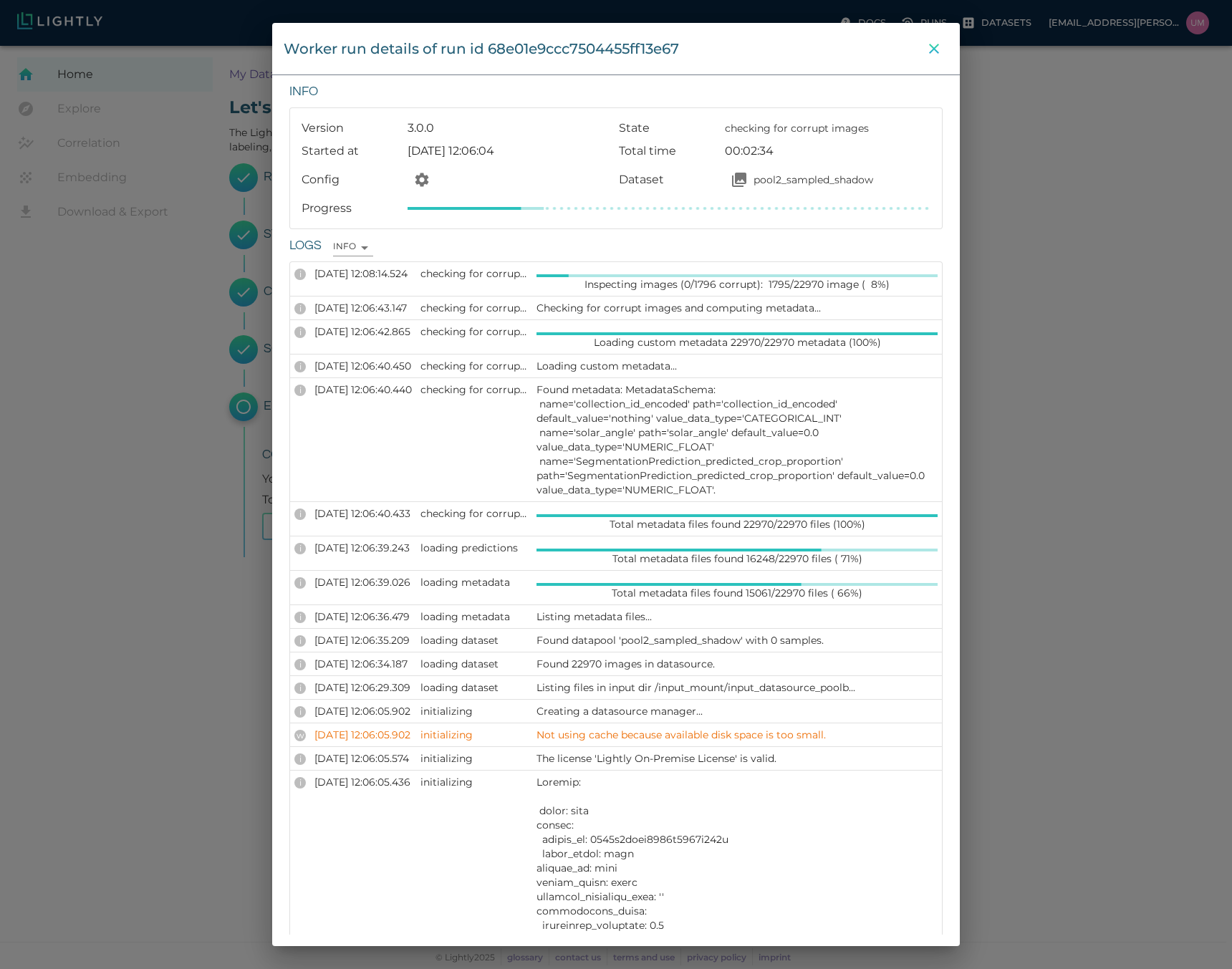
click at [934, 55] on icon "close" at bounding box center [934, 49] width 17 height 17
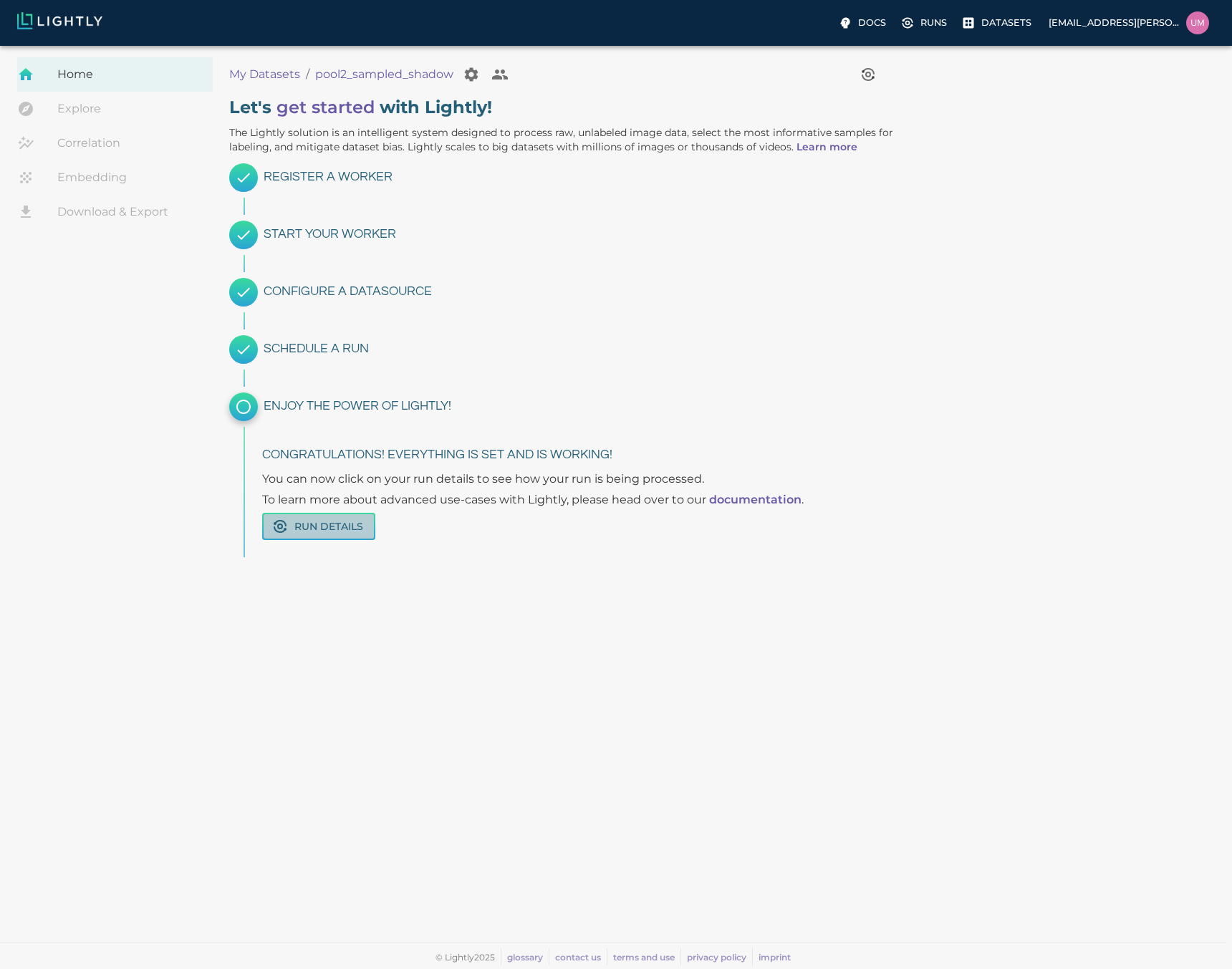
click at [302, 534] on button "Run Details" at bounding box center [318, 526] width 113 height 28
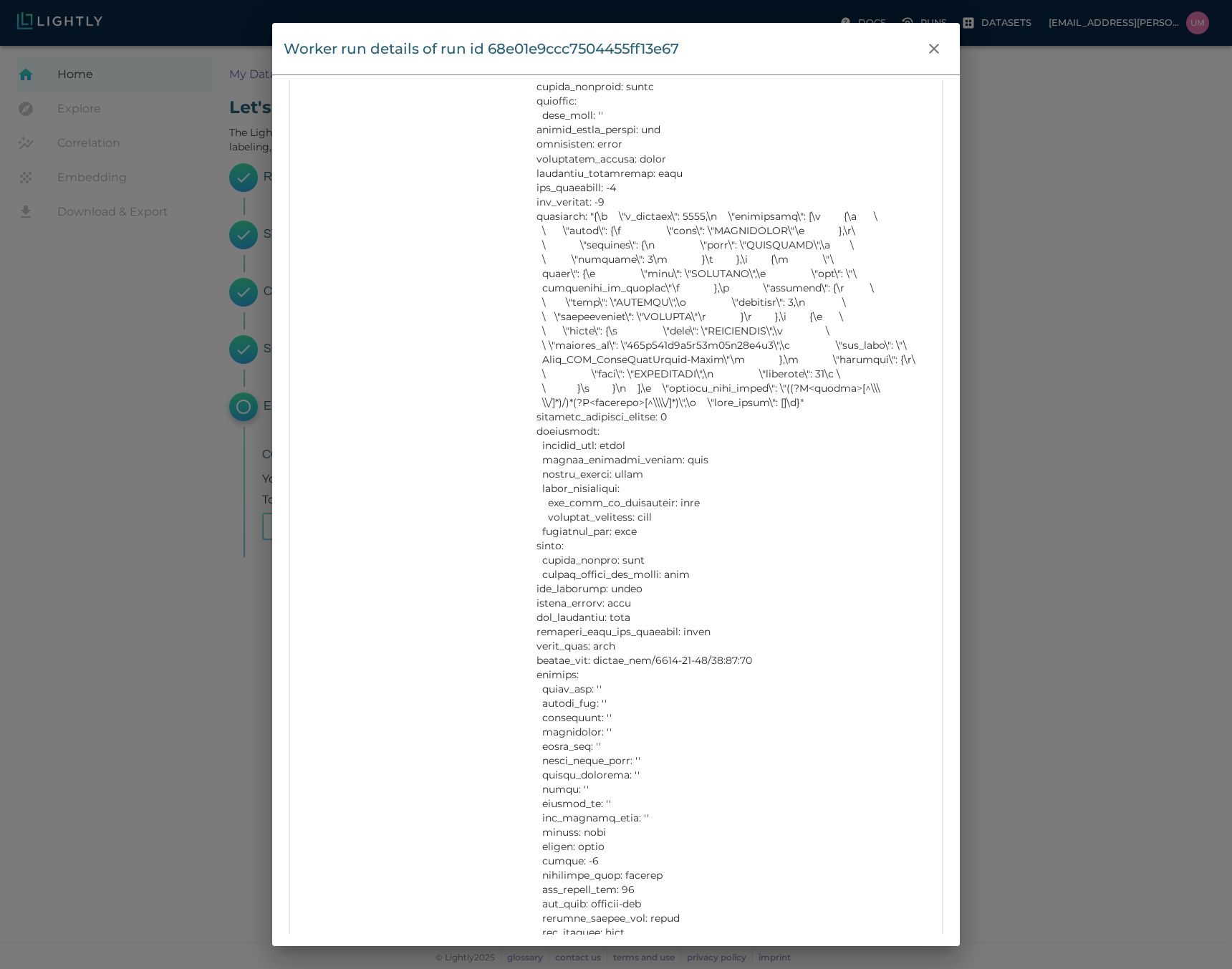
scroll to position [1064, 0]
